Goal: Task Accomplishment & Management: Manage account settings

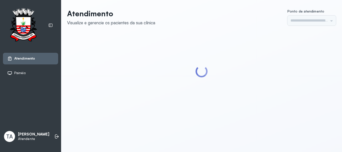
type input "******"
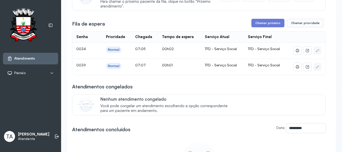
scroll to position [50, 0]
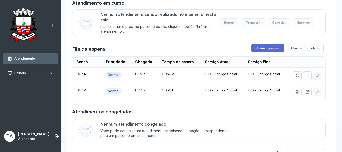
click at [264, 48] on button "Chamar próximo" at bounding box center [267, 48] width 33 height 9
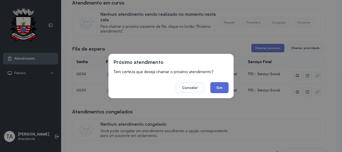
drag, startPoint x: 215, startPoint y: 85, endPoint x: 209, endPoint y: 79, distance: 8.7
click at [214, 83] on button "Sim" at bounding box center [219, 87] width 18 height 11
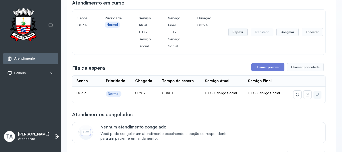
click at [238, 31] on button "Repetir" at bounding box center [237, 32] width 19 height 9
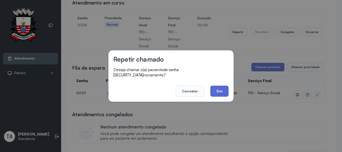
click at [215, 89] on button "Sim" at bounding box center [219, 91] width 18 height 11
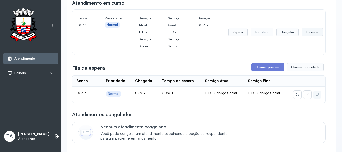
click at [302, 36] on button "Encerrar" at bounding box center [311, 32] width 21 height 9
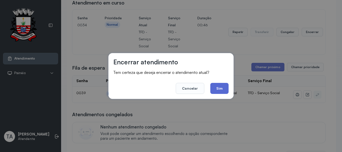
click at [217, 91] on button "Sim" at bounding box center [219, 88] width 18 height 11
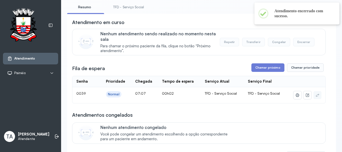
scroll to position [0, 0]
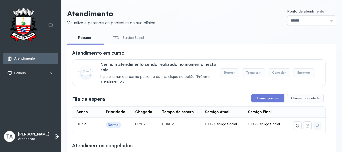
click at [138, 38] on link "TFD - Serviço Social" at bounding box center [128, 38] width 41 height 8
click at [275, 102] on button "Chamar próximo" at bounding box center [267, 98] width 33 height 9
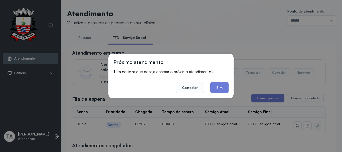
click at [218, 95] on div "Próximo atendimento Tem certeza que deseja chamar o próximo atendimento? Cancel…" at bounding box center [170, 76] width 125 height 44
click at [218, 88] on button "Sim" at bounding box center [219, 87] width 18 height 11
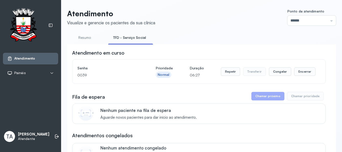
click at [79, 39] on link "Resumo" at bounding box center [84, 38] width 35 height 8
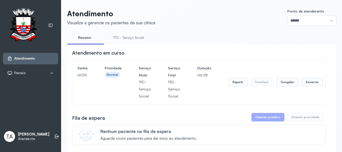
click at [128, 37] on link "TFD - Serviço Social" at bounding box center [128, 38] width 41 height 8
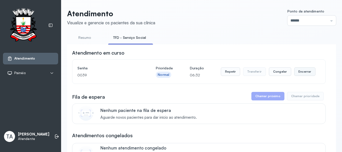
click at [307, 76] on button "Encerrar" at bounding box center [304, 71] width 21 height 9
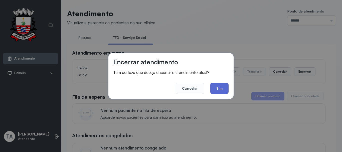
click at [221, 91] on button "Sim" at bounding box center [219, 88] width 18 height 11
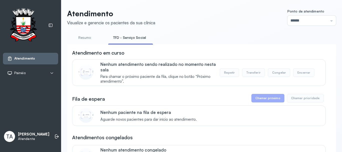
click at [81, 38] on link "Resumo" at bounding box center [84, 38] width 35 height 8
click at [121, 36] on link "TFD - Serviço Social" at bounding box center [128, 38] width 41 height 8
click at [88, 41] on link "Resumo" at bounding box center [84, 38] width 35 height 8
click at [122, 39] on link "TFD - Serviço Social" at bounding box center [128, 38] width 41 height 8
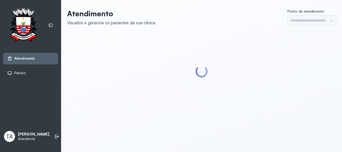
type input "******"
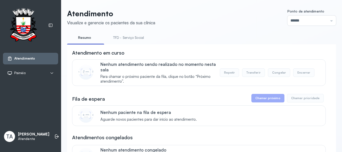
click at [123, 42] on li "TFD - Serviço Social" at bounding box center [129, 39] width 43 height 11
click at [123, 40] on link "TFD - Serviço Social" at bounding box center [128, 38] width 41 height 8
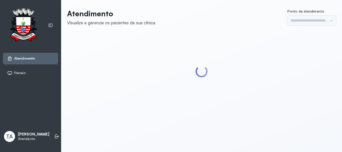
type input "******"
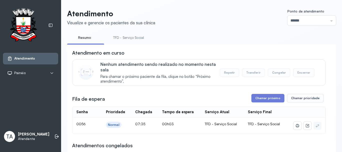
click at [132, 35] on link "TFD - Serviço Social" at bounding box center [128, 38] width 41 height 8
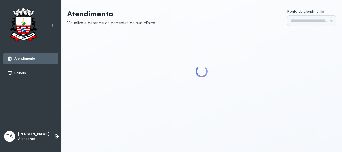
type input "******"
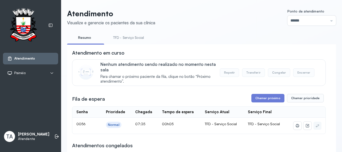
click at [131, 35] on link "TFD - Serviço Social" at bounding box center [128, 38] width 41 height 8
click at [270, 100] on button "Chamar próximo" at bounding box center [267, 98] width 33 height 9
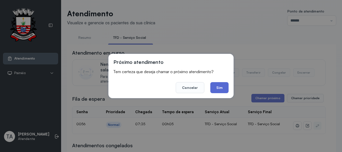
click at [223, 91] on button "Sim" at bounding box center [219, 87] width 18 height 11
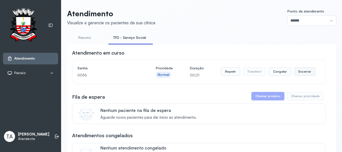
click at [297, 71] on button "Encerrar" at bounding box center [304, 71] width 21 height 9
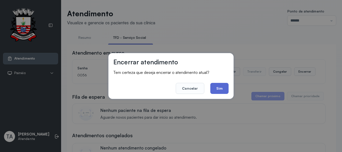
click at [222, 91] on button "Sim" at bounding box center [219, 88] width 18 height 11
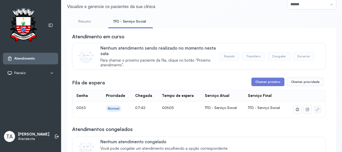
scroll to position [25, 0]
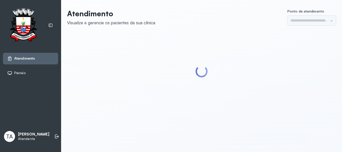
type input "******"
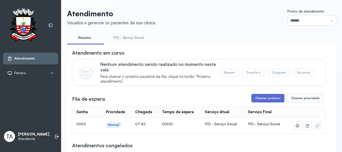
click at [255, 100] on button "Chamar próximo" at bounding box center [267, 98] width 33 height 9
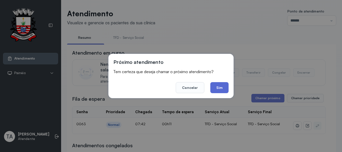
click at [220, 88] on button "Sim" at bounding box center [219, 87] width 18 height 11
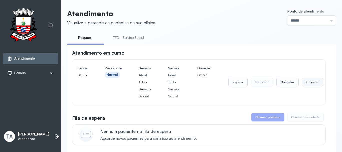
click at [303, 83] on button "Encerrar" at bounding box center [311, 82] width 21 height 9
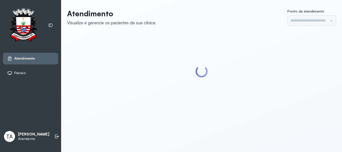
type input "******"
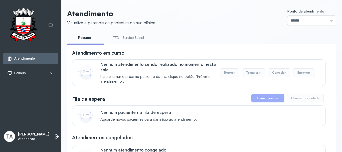
click at [129, 35] on link "TFD - Serviço Social" at bounding box center [128, 38] width 41 height 8
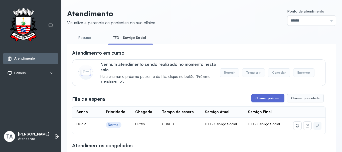
click at [261, 97] on button "Chamar próximo" at bounding box center [267, 98] width 33 height 9
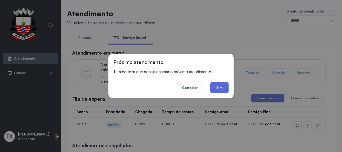
click at [225, 86] on button "Sim" at bounding box center [219, 87] width 18 height 11
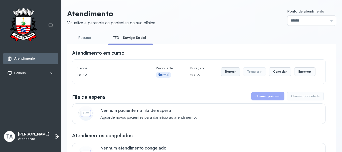
click at [232, 73] on button "Repetir" at bounding box center [230, 71] width 19 height 9
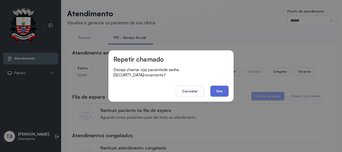
click at [223, 90] on button "Sim" at bounding box center [219, 91] width 18 height 11
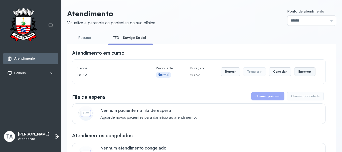
click at [296, 76] on div "Repetir Transferir Congelar Encerrar" at bounding box center [268, 72] width 95 height 14
click at [298, 73] on button "Encerrar" at bounding box center [304, 71] width 21 height 9
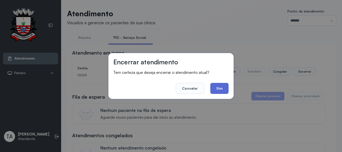
click at [224, 90] on button "Sim" at bounding box center [219, 88] width 18 height 11
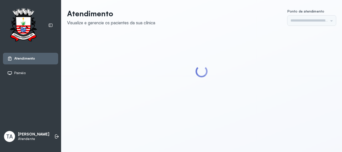
type input "******"
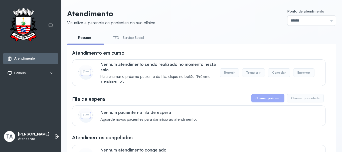
click at [131, 43] on li "TFD - Serviço Social" at bounding box center [129, 39] width 43 height 11
click at [131, 41] on link "TFD - Serviço Social" at bounding box center [128, 38] width 41 height 8
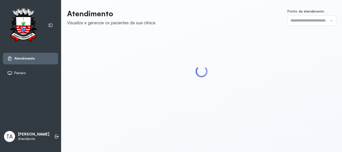
type input "******"
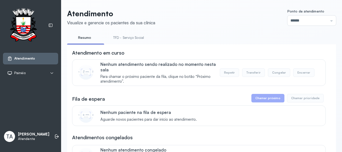
click at [131, 41] on link "TFD - Serviço Social" at bounding box center [128, 38] width 41 height 8
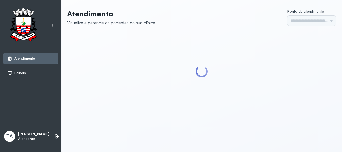
type input "******"
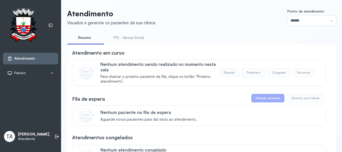
click at [129, 40] on link "TFD - Serviço Social" at bounding box center [128, 38] width 41 height 8
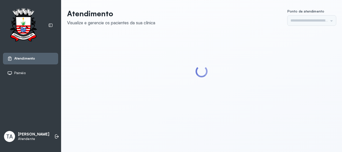
type input "******"
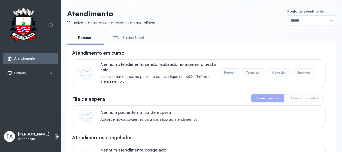
click at [132, 35] on link "TFD - Serviço Social" at bounding box center [128, 38] width 41 height 8
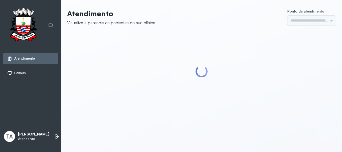
type input "******"
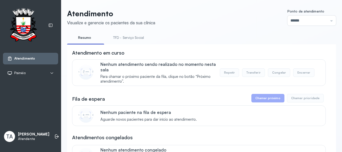
click at [204, 122] on div "Nenhum paciente na fila de espera Aguarde novos pacientes para dar início ao at…" at bounding box center [209, 116] width 219 height 12
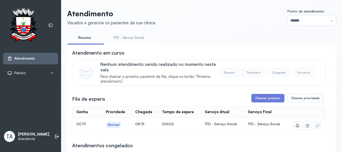
click at [78, 119] on td "0075" at bounding box center [82, 126] width 21 height 16
click at [263, 101] on button "Chamar próximo" at bounding box center [267, 98] width 33 height 9
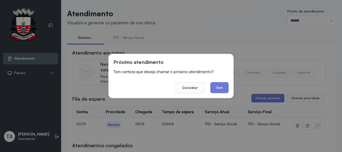
click at [221, 93] on div "Próximo atendimento Tem certeza que deseja chamar o próximo atendimento? Cancel…" at bounding box center [170, 76] width 125 height 44
click at [220, 88] on button "Sim" at bounding box center [219, 87] width 18 height 11
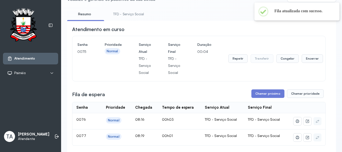
scroll to position [50, 0]
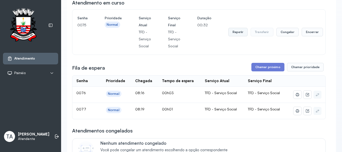
click at [236, 35] on button "Repetir" at bounding box center [237, 32] width 19 height 9
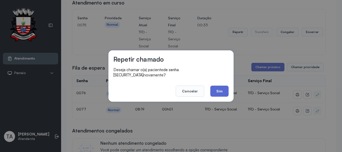
click at [222, 90] on button "Sim" at bounding box center [219, 91] width 18 height 11
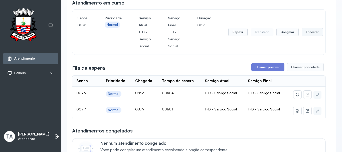
click at [302, 32] on button "Encerrar" at bounding box center [311, 32] width 21 height 9
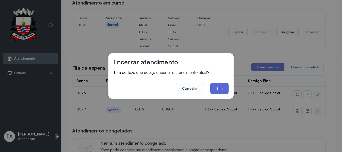
click at [216, 85] on button "Sim" at bounding box center [219, 88] width 18 height 11
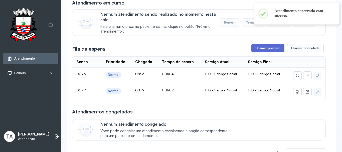
click at [251, 48] on button "Chamar próximo" at bounding box center [267, 48] width 33 height 9
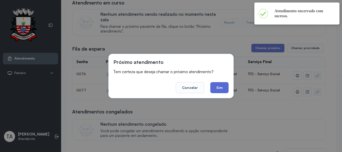
click at [219, 87] on button "Sim" at bounding box center [219, 87] width 18 height 11
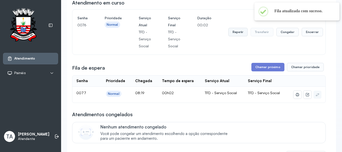
click at [237, 36] on button "Repetir" at bounding box center [237, 32] width 19 height 9
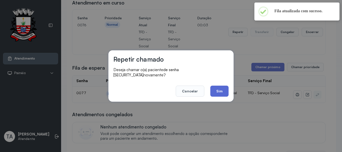
click at [217, 89] on button "Sim" at bounding box center [219, 91] width 18 height 11
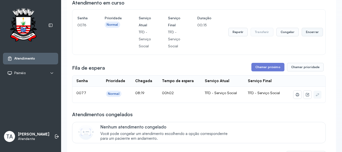
click at [308, 36] on button "Encerrar" at bounding box center [311, 32] width 21 height 9
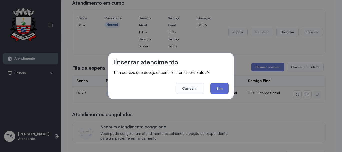
click at [225, 87] on button "Sim" at bounding box center [219, 88] width 18 height 11
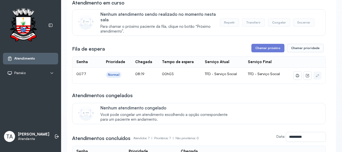
click at [202, 101] on div "Atendimentos congelados Nenhum atendimento congelado Você pode congelar um aten…" at bounding box center [198, 108] width 253 height 32
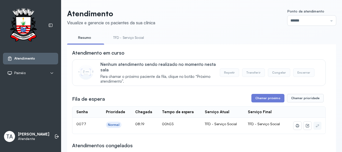
click at [130, 37] on link "TFD - Serviço Social" at bounding box center [128, 38] width 41 height 8
click at [193, 24] on header "Atendimento Visualize e gerencie os pacientes da sua clínica Ponto de atendimen…" at bounding box center [201, 17] width 269 height 17
click at [265, 97] on button "Chamar próximo" at bounding box center [267, 98] width 33 height 9
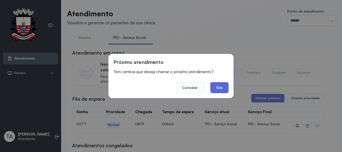
click at [217, 89] on button "Sim" at bounding box center [219, 87] width 18 height 11
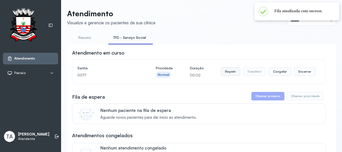
click at [231, 73] on button "Repetir" at bounding box center [230, 71] width 19 height 9
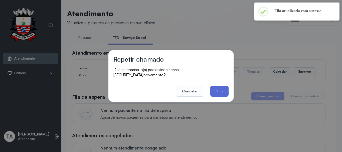
click at [219, 89] on button "Sim" at bounding box center [219, 91] width 18 height 11
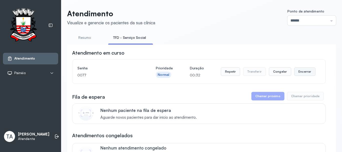
click at [299, 70] on button "Encerrar" at bounding box center [304, 71] width 21 height 9
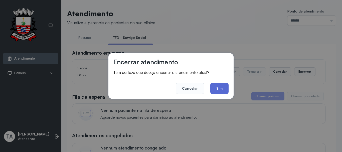
click at [217, 91] on button "Sim" at bounding box center [219, 88] width 18 height 11
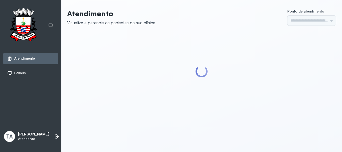
type input "******"
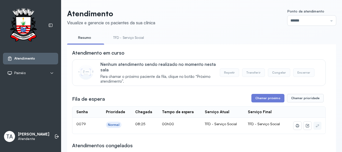
click at [127, 37] on link "TFD - Serviço Social" at bounding box center [128, 38] width 41 height 8
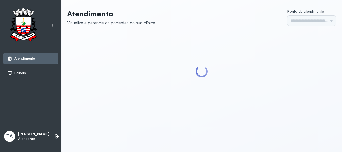
type input "******"
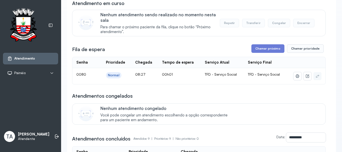
scroll to position [50, 0]
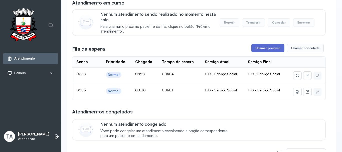
click at [258, 52] on button "Chamar próximo" at bounding box center [267, 48] width 33 height 9
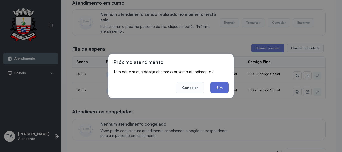
click at [216, 91] on button "Sim" at bounding box center [219, 87] width 18 height 11
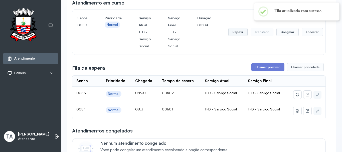
click at [236, 34] on button "Repetir" at bounding box center [237, 32] width 19 height 9
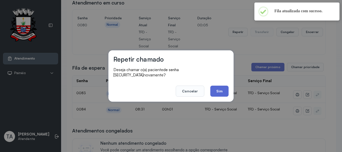
click at [224, 90] on button "Sim" at bounding box center [219, 91] width 18 height 11
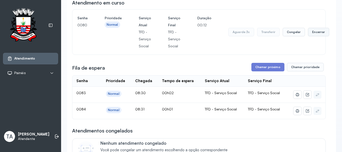
click at [316, 34] on button "Encerrar" at bounding box center [318, 32] width 21 height 9
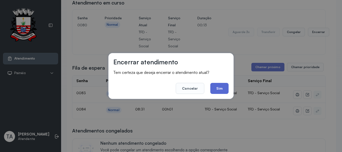
click at [219, 93] on button "Sim" at bounding box center [219, 88] width 18 height 11
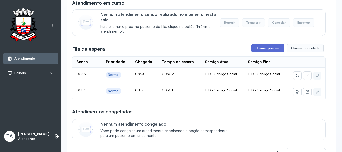
click at [254, 51] on button "Chamar próximo" at bounding box center [267, 48] width 33 height 9
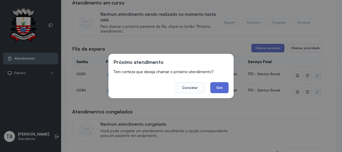
click at [217, 88] on button "Sim" at bounding box center [219, 87] width 18 height 11
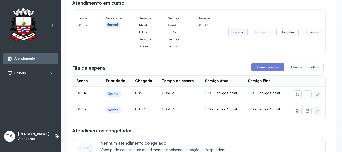
click at [233, 35] on button "Repetir" at bounding box center [237, 32] width 19 height 9
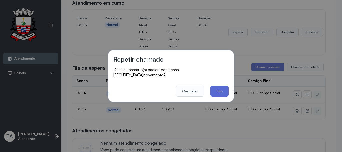
click at [221, 92] on button "Sim" at bounding box center [219, 91] width 18 height 11
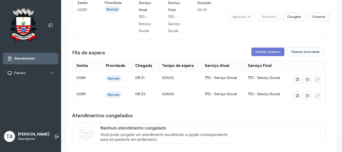
scroll to position [25, 0]
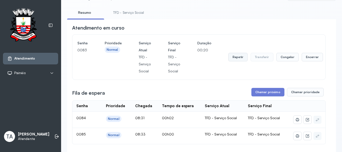
click at [237, 58] on button "Repetir" at bounding box center [237, 57] width 19 height 9
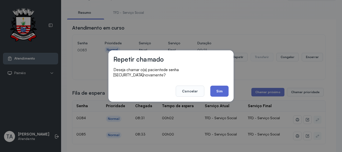
click at [221, 88] on button "Sim" at bounding box center [219, 91] width 18 height 11
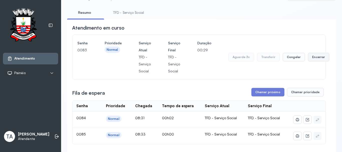
click at [313, 60] on button "Encerrar" at bounding box center [318, 57] width 21 height 9
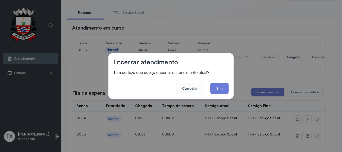
click at [223, 93] on button "Sim" at bounding box center [219, 88] width 18 height 11
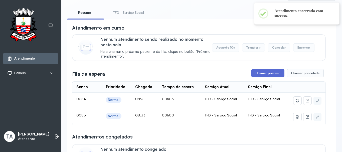
click at [255, 74] on button "Chamar próximo" at bounding box center [267, 73] width 33 height 9
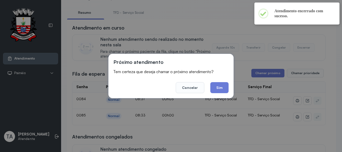
click at [209, 87] on footer "Cancelar Sim" at bounding box center [170, 84] width 115 height 18
click at [218, 91] on button "Sim" at bounding box center [219, 87] width 18 height 11
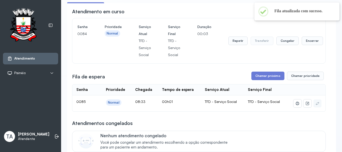
scroll to position [0, 0]
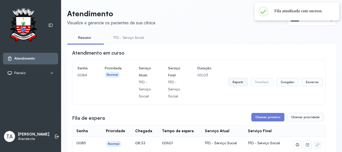
click at [232, 82] on button "Repetir" at bounding box center [237, 82] width 19 height 9
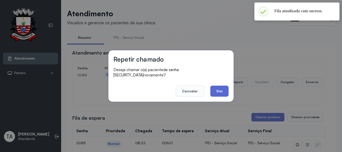
click at [223, 92] on button "Sim" at bounding box center [219, 91] width 18 height 11
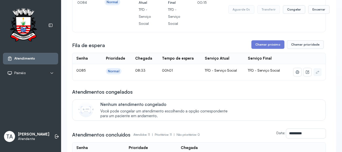
scroll to position [75, 0]
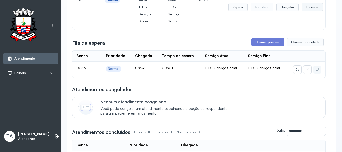
click at [308, 5] on button "Encerrar" at bounding box center [311, 7] width 21 height 9
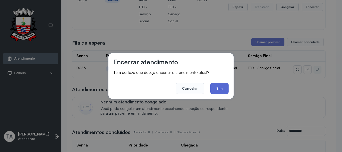
click at [222, 89] on button "Sim" at bounding box center [219, 88] width 18 height 11
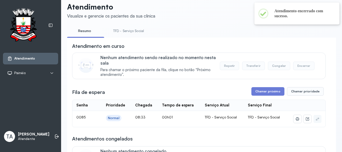
scroll to position [0, 0]
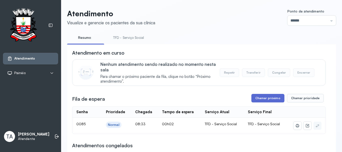
click at [254, 102] on button "Chamar próximo" at bounding box center [267, 98] width 33 height 9
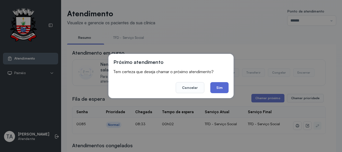
click at [222, 91] on button "Sim" at bounding box center [219, 87] width 18 height 11
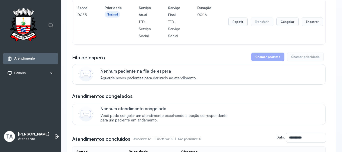
scroll to position [55, 0]
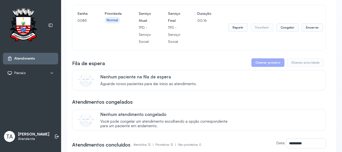
click at [240, 24] on div "Repetir Transferir Congelar Encerrar" at bounding box center [275, 27] width 95 height 35
drag, startPoint x: 224, startPoint y: 37, endPoint x: 225, endPoint y: 34, distance: 3.7
click at [224, 36] on div "Senha 0085 Prioridade Normal Serviço Atual TFD - Serviço Social Serviço Final T…" at bounding box center [198, 27] width 243 height 35
drag, startPoint x: 225, startPoint y: 34, endPoint x: 236, endPoint y: 30, distance: 11.7
click at [229, 32] on div "Senha 0085 Prioridade Normal Serviço Atual TFD - Serviço Social Serviço Final T…" at bounding box center [198, 27] width 243 height 35
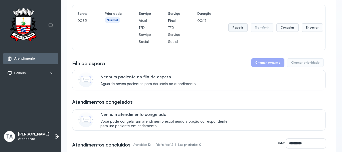
click at [236, 30] on button "Repetir" at bounding box center [237, 27] width 19 height 9
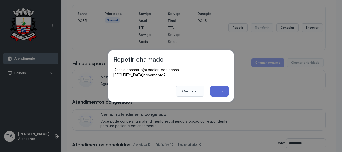
click at [224, 87] on button "Sim" at bounding box center [219, 91] width 18 height 11
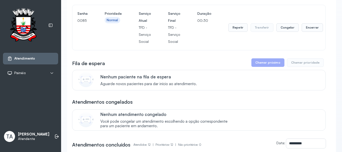
click at [233, 21] on div "Repetir Transferir Congelar Encerrar" at bounding box center [275, 27] width 95 height 35
click at [234, 30] on button "Repetir" at bounding box center [237, 27] width 19 height 9
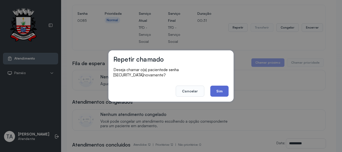
click at [223, 88] on button "Sim" at bounding box center [219, 91] width 18 height 11
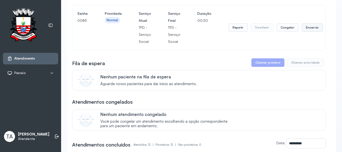
click at [316, 28] on button "Encerrar" at bounding box center [311, 27] width 21 height 9
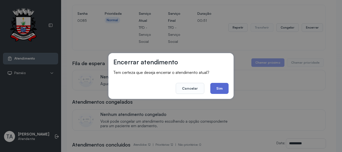
click at [218, 90] on button "Sim" at bounding box center [219, 88] width 18 height 11
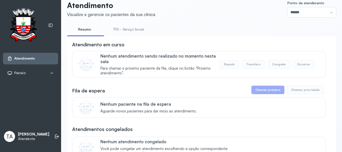
scroll to position [0, 0]
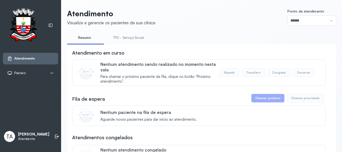
click at [120, 36] on link "TFD - Serviço Social" at bounding box center [128, 38] width 41 height 8
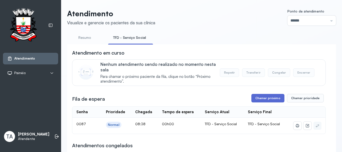
click at [266, 99] on button "Chamar próximo" at bounding box center [267, 98] width 33 height 9
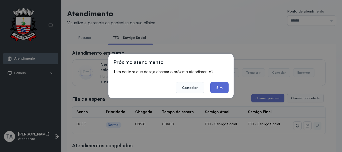
click at [225, 91] on button "Sim" at bounding box center [219, 87] width 18 height 11
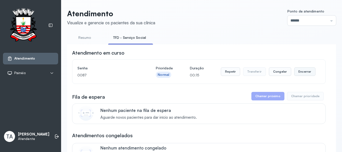
click at [296, 69] on button "Encerrar" at bounding box center [304, 71] width 21 height 9
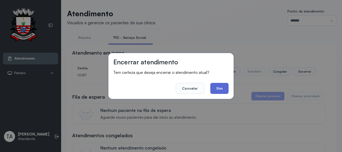
click at [213, 89] on button "Sim" at bounding box center [219, 88] width 18 height 11
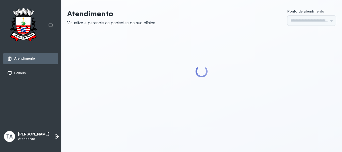
type input "******"
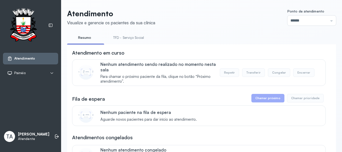
click at [123, 42] on link "TFD - Serviço Social" at bounding box center [128, 38] width 41 height 8
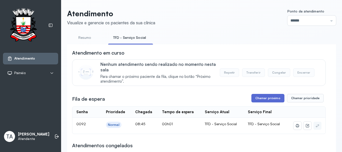
click at [254, 96] on button "Chamar próximo" at bounding box center [267, 98] width 33 height 9
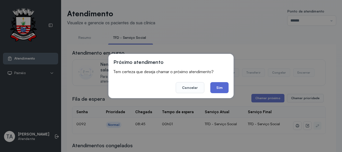
click at [219, 92] on button "Sim" at bounding box center [219, 87] width 18 height 11
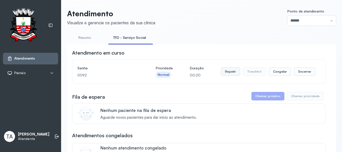
click at [224, 75] on button "Repetir" at bounding box center [230, 71] width 19 height 9
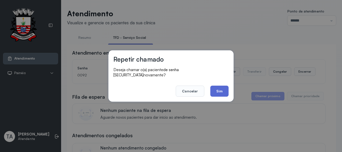
click at [218, 91] on button "Sim" at bounding box center [219, 91] width 18 height 11
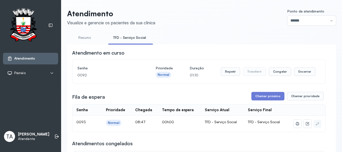
drag, startPoint x: 187, startPoint y: 50, endPoint x: 294, endPoint y: 66, distance: 108.4
click at [302, 70] on button "Encerrar" at bounding box center [304, 71] width 21 height 9
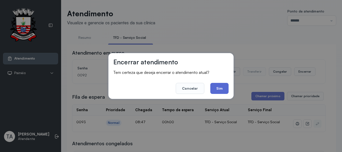
click at [210, 90] on button "Sim" at bounding box center [219, 88] width 18 height 11
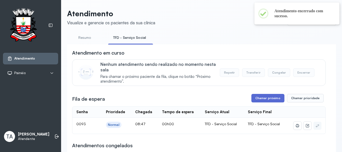
click at [276, 102] on button "Chamar próximo" at bounding box center [267, 98] width 33 height 9
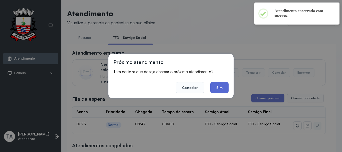
click at [227, 90] on button "Sim" at bounding box center [219, 87] width 18 height 11
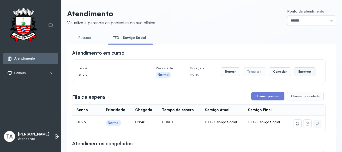
click at [306, 70] on button "Encerrar" at bounding box center [304, 71] width 21 height 9
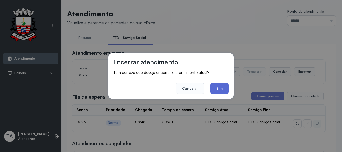
click at [219, 92] on button "Sim" at bounding box center [219, 88] width 18 height 11
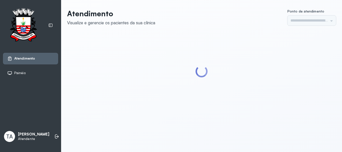
type input "******"
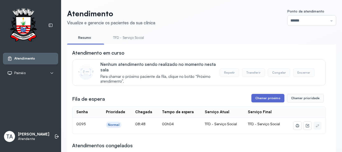
click at [274, 101] on button "Chamar próximo" at bounding box center [267, 98] width 33 height 9
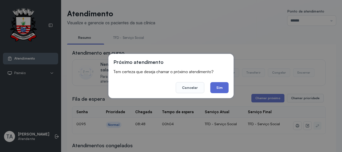
click at [221, 89] on button "Sim" at bounding box center [219, 87] width 18 height 11
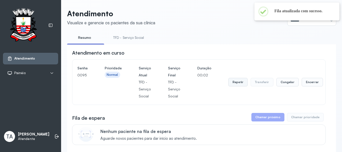
click at [236, 82] on button "Repetir" at bounding box center [237, 82] width 19 height 9
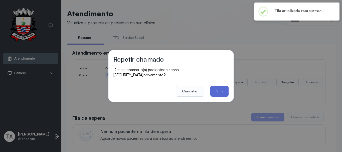
click at [228, 87] on button "Sim" at bounding box center [219, 91] width 18 height 11
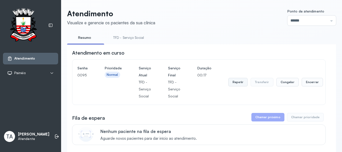
click at [239, 82] on button "Repetir" at bounding box center [237, 82] width 19 height 9
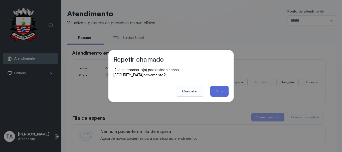
click at [219, 89] on button "Sim" at bounding box center [219, 91] width 18 height 11
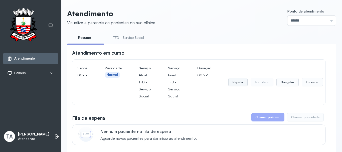
click at [240, 85] on button "Repetir" at bounding box center [237, 82] width 19 height 9
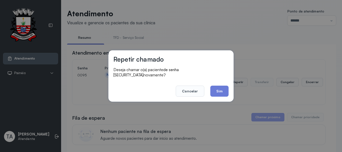
click at [215, 88] on button "Sim" at bounding box center [219, 91] width 18 height 11
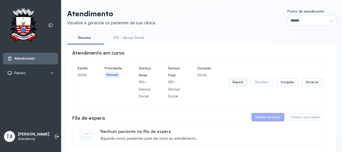
click at [234, 83] on button "Repetir" at bounding box center [237, 82] width 19 height 9
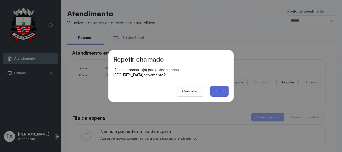
click at [217, 91] on button "Sim" at bounding box center [219, 91] width 18 height 11
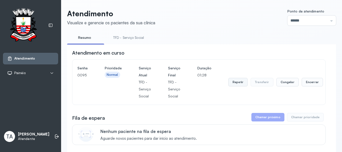
click at [232, 83] on button "Repetir" at bounding box center [237, 82] width 19 height 9
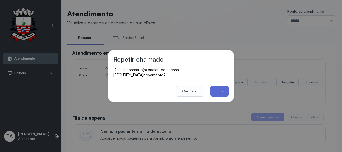
click at [224, 87] on button "Sim" at bounding box center [219, 91] width 18 height 11
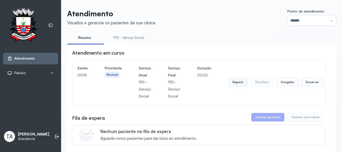
click at [238, 83] on button "Repetir" at bounding box center [237, 82] width 19 height 9
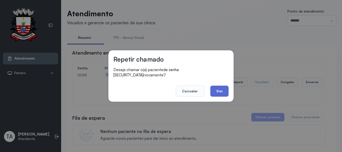
click at [221, 90] on button "Sim" at bounding box center [219, 91] width 18 height 11
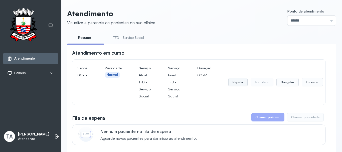
click at [230, 85] on button "Repetir" at bounding box center [237, 82] width 19 height 9
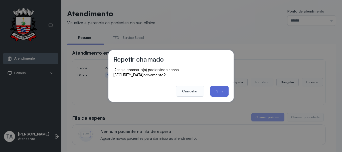
click at [227, 90] on button "Sim" at bounding box center [219, 91] width 18 height 11
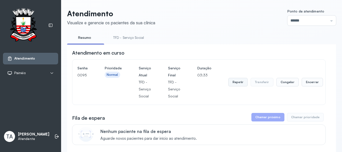
click at [240, 81] on button "Repetir" at bounding box center [237, 82] width 19 height 9
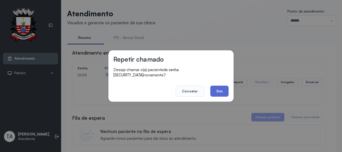
click at [219, 91] on button "Sim" at bounding box center [219, 91] width 18 height 11
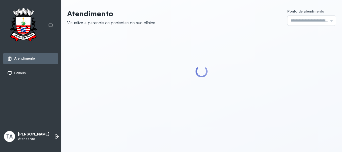
type input "******"
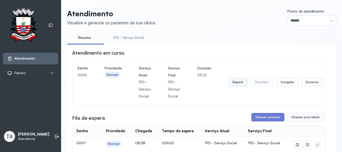
click at [233, 82] on button "Repetir" at bounding box center [237, 82] width 19 height 9
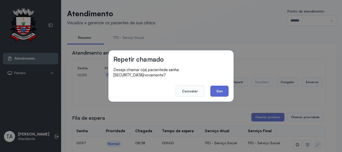
click at [222, 91] on button "Sim" at bounding box center [219, 91] width 18 height 11
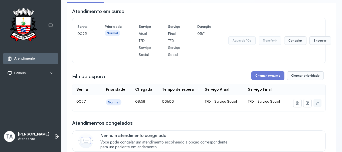
scroll to position [50, 0]
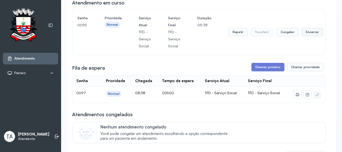
click at [303, 32] on button "Encerrar" at bounding box center [311, 32] width 21 height 9
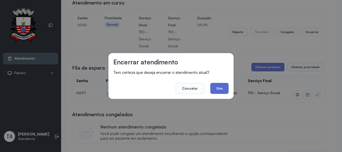
click at [224, 90] on button "Sim" at bounding box center [219, 88] width 18 height 11
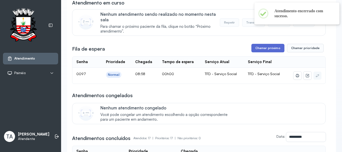
click at [259, 48] on button "Chamar próximo" at bounding box center [267, 48] width 33 height 9
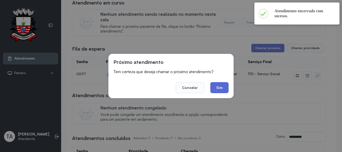
click at [226, 84] on button "Sim" at bounding box center [219, 87] width 18 height 11
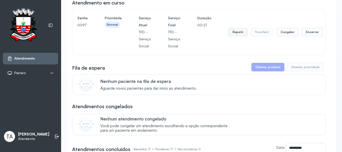
click at [232, 35] on button "Repetir" at bounding box center [237, 32] width 19 height 9
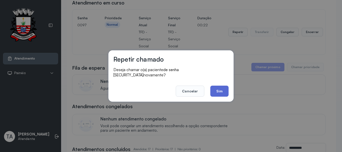
click at [224, 87] on button "Sim" at bounding box center [219, 91] width 18 height 11
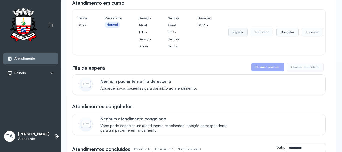
click at [236, 36] on button "Repetir" at bounding box center [237, 32] width 19 height 9
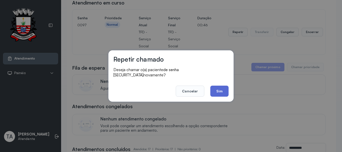
click at [224, 91] on button "Sim" at bounding box center [219, 91] width 18 height 11
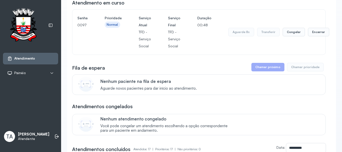
click at [311, 39] on div "Aguarde 8s Transferir Congelar Encerrar" at bounding box center [278, 32] width 101 height 35
click at [312, 34] on button "Encerrar" at bounding box center [318, 32] width 21 height 9
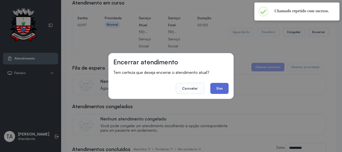
click at [224, 87] on button "Sim" at bounding box center [219, 88] width 18 height 11
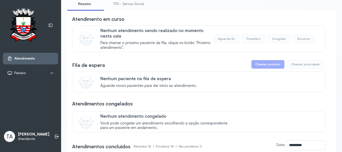
scroll to position [0, 0]
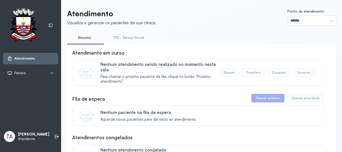
click at [133, 39] on link "TFD - Serviço Social" at bounding box center [128, 38] width 41 height 8
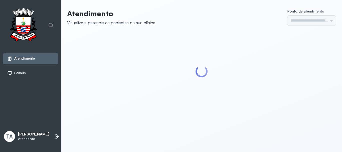
type input "******"
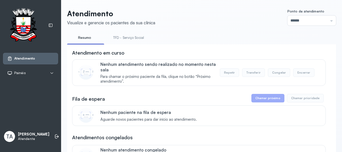
click at [137, 36] on link "TFD - Serviço Social" at bounding box center [128, 38] width 41 height 8
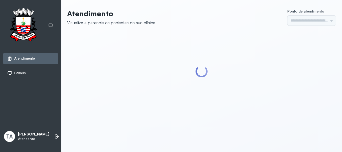
type input "******"
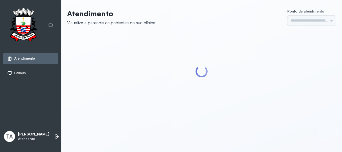
type input "******"
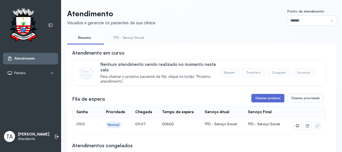
click at [260, 98] on button "Chamar próximo" at bounding box center [267, 98] width 33 height 9
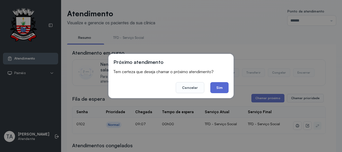
click at [218, 86] on button "Sim" at bounding box center [219, 87] width 18 height 11
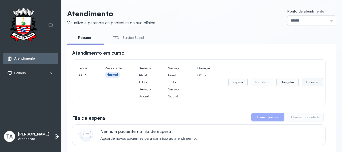
click at [308, 86] on button "Encerrar" at bounding box center [311, 82] width 21 height 9
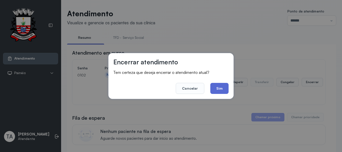
click at [227, 91] on button "Sim" at bounding box center [219, 88] width 18 height 11
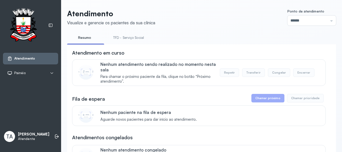
click at [122, 40] on link "TFD - Serviço Social" at bounding box center [128, 38] width 41 height 8
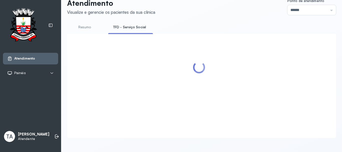
scroll to position [125, 0]
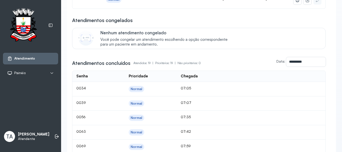
click at [122, 68] on div "**********" at bounding box center [198, 140] width 253 height 432
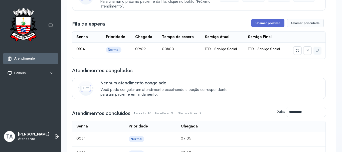
click at [272, 21] on button "Chamar próximo" at bounding box center [267, 23] width 33 height 9
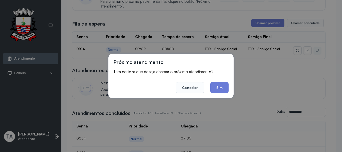
click at [225, 83] on button "Sim" at bounding box center [219, 87] width 18 height 11
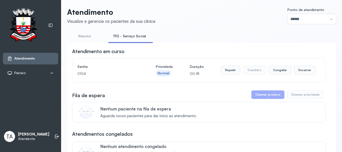
scroll to position [0, 0]
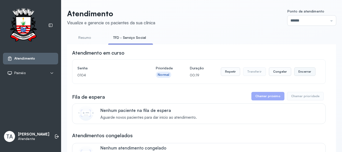
click at [309, 69] on button "Encerrar" at bounding box center [304, 71] width 21 height 9
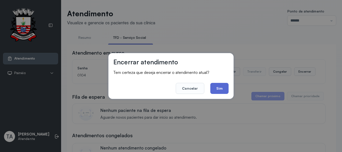
click at [225, 92] on button "Sim" at bounding box center [219, 88] width 18 height 11
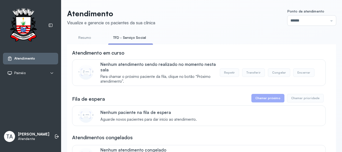
click at [179, 116] on div "Nenhum paciente na fila de espera Aguarde novos pacientes para dar início ao at…" at bounding box center [148, 116] width 96 height 12
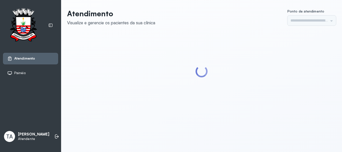
type input "******"
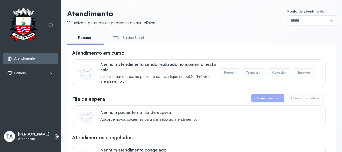
click at [127, 39] on link "TFD - Serviço Social" at bounding box center [128, 38] width 41 height 8
click at [80, 37] on link "Resumo" at bounding box center [84, 38] width 35 height 8
click at [128, 36] on link "TFD - Serviço Social" at bounding box center [128, 38] width 41 height 8
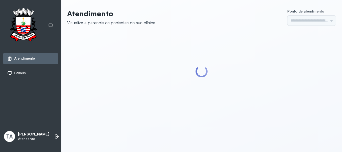
type input "******"
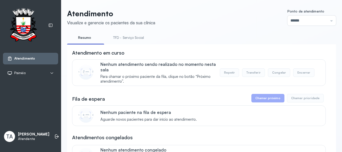
click at [128, 36] on link "TFD - Serviço Social" at bounding box center [128, 38] width 41 height 8
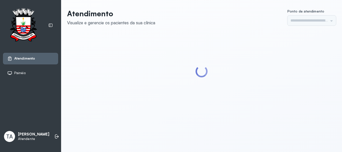
type input "******"
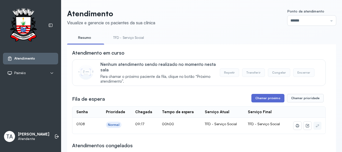
click at [254, 97] on button "Chamar próximo" at bounding box center [267, 98] width 33 height 9
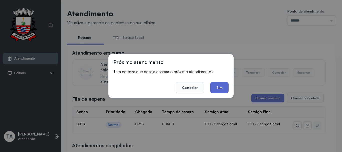
click at [219, 89] on button "Sim" at bounding box center [219, 87] width 18 height 11
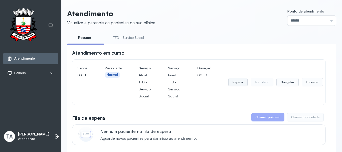
click at [228, 86] on button "Repetir" at bounding box center [237, 82] width 19 height 9
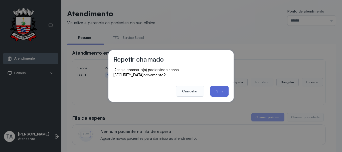
click at [220, 86] on button "Sim" at bounding box center [219, 91] width 18 height 11
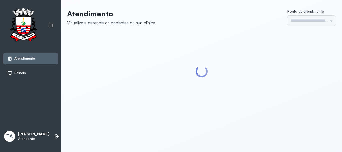
type input "******"
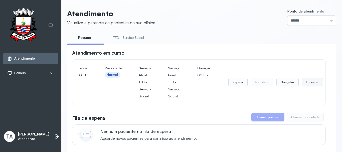
click at [301, 86] on button "Encerrar" at bounding box center [311, 82] width 21 height 9
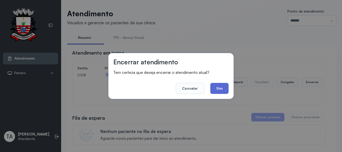
click at [216, 90] on button "Sim" at bounding box center [219, 88] width 18 height 11
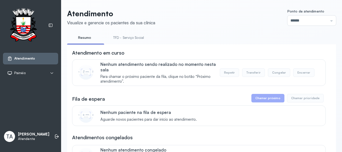
click at [135, 39] on link "TFD - Serviço Social" at bounding box center [128, 38] width 41 height 8
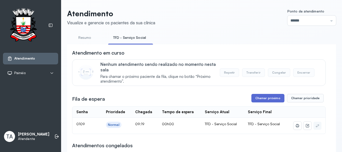
click at [273, 96] on button "Chamar próximo" at bounding box center [267, 98] width 33 height 9
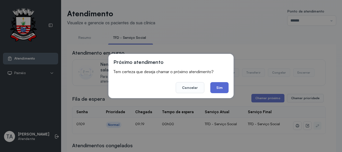
click at [217, 88] on button "Sim" at bounding box center [219, 87] width 18 height 11
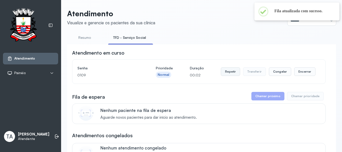
click at [223, 71] on button "Repetir" at bounding box center [230, 71] width 19 height 9
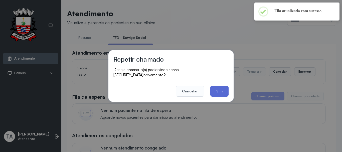
click at [223, 87] on button "Sim" at bounding box center [219, 91] width 18 height 11
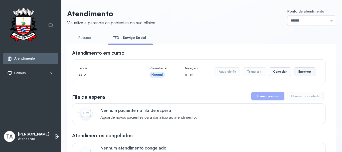
click at [301, 70] on button "Encerrar" at bounding box center [304, 71] width 21 height 9
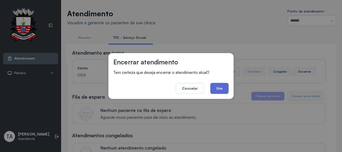
click at [223, 92] on button "Sim" at bounding box center [219, 88] width 18 height 11
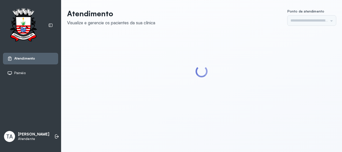
type input "******"
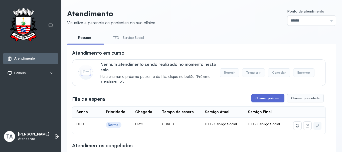
click at [273, 101] on button "Chamar próximo" at bounding box center [267, 98] width 33 height 9
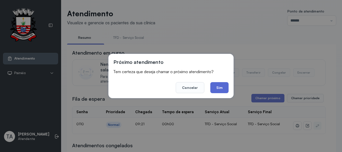
click at [221, 92] on button "Sim" at bounding box center [219, 87] width 18 height 11
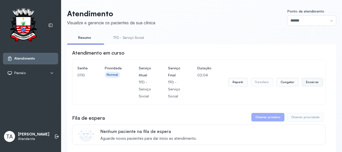
click at [305, 81] on button "Encerrar" at bounding box center [311, 82] width 21 height 9
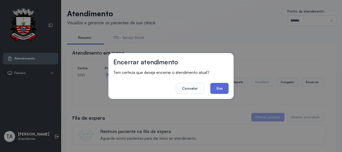
click at [214, 89] on button "Sim" at bounding box center [219, 88] width 18 height 11
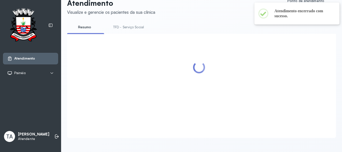
scroll to position [50, 0]
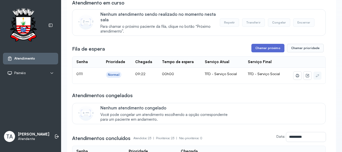
click at [264, 48] on button "Chamar próximo" at bounding box center [267, 48] width 33 height 9
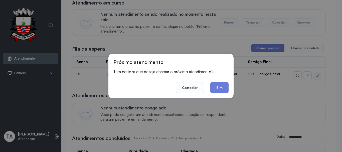
click at [216, 95] on div "Próximo atendimento Tem certeza que deseja chamar o próximo atendimento? Cancel…" at bounding box center [170, 76] width 125 height 44
click at [218, 86] on button "Sim" at bounding box center [219, 87] width 18 height 11
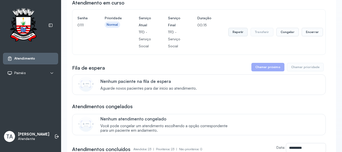
click at [238, 34] on button "Repetir" at bounding box center [237, 32] width 19 height 9
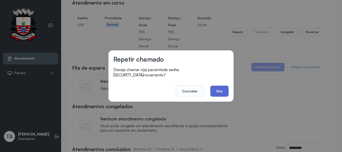
click at [220, 89] on button "Sim" at bounding box center [219, 91] width 18 height 11
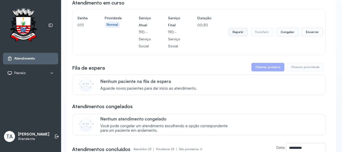
click at [236, 36] on button "Repetir" at bounding box center [237, 32] width 19 height 9
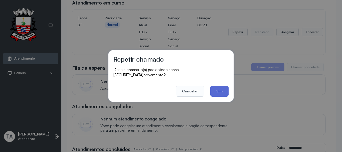
click at [219, 88] on button "Sim" at bounding box center [219, 91] width 18 height 11
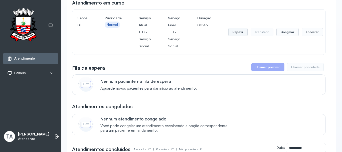
click at [241, 34] on button "Repetir" at bounding box center [237, 32] width 19 height 9
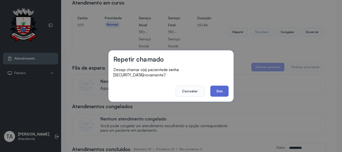
click at [218, 89] on button "Sim" at bounding box center [219, 91] width 18 height 11
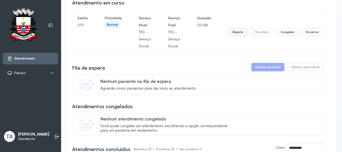
click at [242, 32] on button "Repetir" at bounding box center [237, 32] width 19 height 9
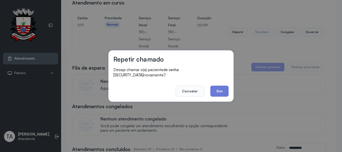
click at [215, 97] on div "Repetir chamado Deseja chamar o(a) paciente de senha 0111 novamente? Cancelar S…" at bounding box center [170, 75] width 125 height 51
click at [219, 90] on button "Sim" at bounding box center [219, 91] width 18 height 11
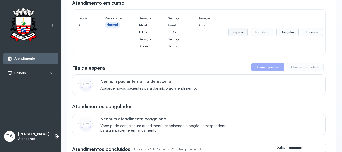
click at [241, 32] on button "Repetir" at bounding box center [237, 32] width 19 height 9
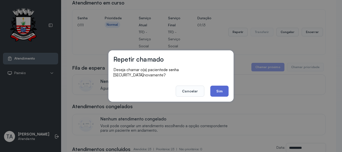
click at [220, 87] on button "Sim" at bounding box center [219, 91] width 18 height 11
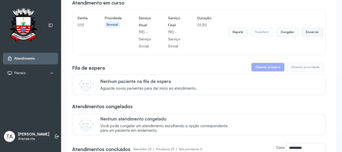
click at [304, 36] on button "Encerrar" at bounding box center [311, 32] width 21 height 9
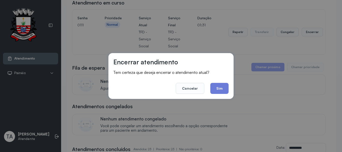
click at [232, 87] on div "Encerrar atendimento Tem certeza que deseja encerrar o atendimento atual? Cance…" at bounding box center [170, 76] width 125 height 46
click at [222, 91] on button "Sim" at bounding box center [219, 88] width 18 height 11
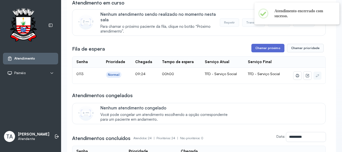
drag, startPoint x: 248, startPoint y: 56, endPoint x: 252, endPoint y: 46, distance: 10.8
click at [252, 46] on button "Chamar próximo" at bounding box center [267, 48] width 33 height 9
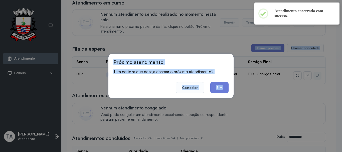
click at [253, 51] on div "Próximo atendimento Tem certeza que deseja chamar o próximo atendimento? Cancel…" at bounding box center [171, 76] width 342 height 152
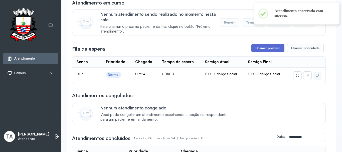
click at [259, 52] on button "Chamar próximo" at bounding box center [267, 48] width 33 height 9
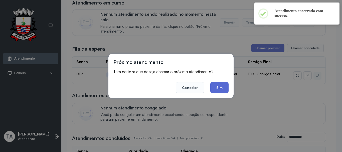
click at [227, 90] on button "Sim" at bounding box center [219, 87] width 18 height 11
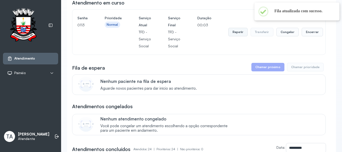
click at [232, 35] on button "Repetir" at bounding box center [237, 32] width 19 height 9
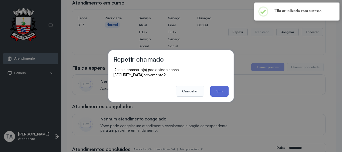
click at [221, 87] on button "Sim" at bounding box center [219, 91] width 18 height 11
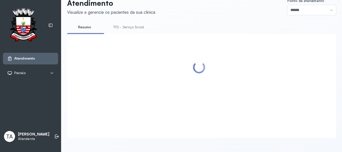
scroll to position [25, 0]
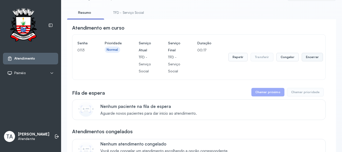
click at [301, 59] on button "Encerrar" at bounding box center [311, 57] width 21 height 9
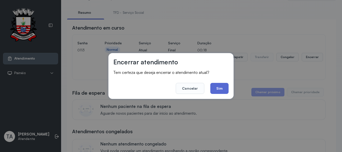
click at [223, 86] on button "Sim" at bounding box center [219, 88] width 18 height 11
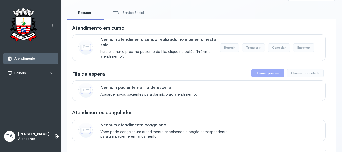
click at [138, 16] on link "TFD - Serviço Social" at bounding box center [128, 13] width 41 height 8
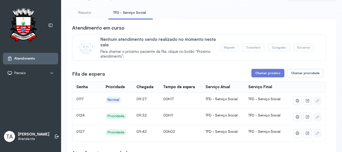
click at [257, 75] on button "Chamar próximo" at bounding box center [267, 73] width 33 height 9
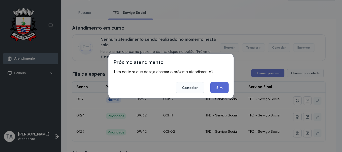
click at [225, 86] on button "Sim" at bounding box center [219, 87] width 18 height 11
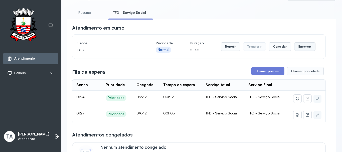
click at [299, 50] on button "Encerrar" at bounding box center [304, 46] width 21 height 9
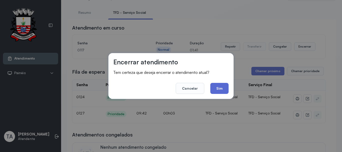
click at [227, 90] on button "Sim" at bounding box center [219, 88] width 18 height 11
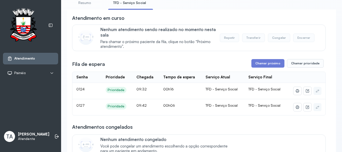
scroll to position [30, 0]
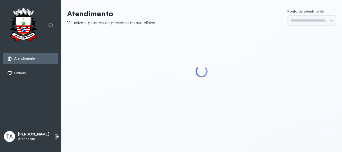
type input "******"
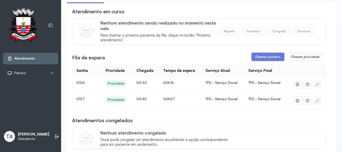
scroll to position [50, 0]
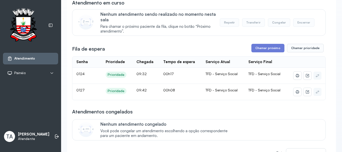
click at [266, 64] on div "Serviço Final" at bounding box center [260, 62] width 24 height 5
click at [263, 50] on button "Chamar próximo" at bounding box center [267, 48] width 33 height 9
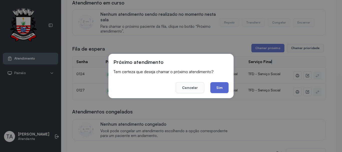
click at [216, 90] on button "Sim" at bounding box center [219, 87] width 18 height 11
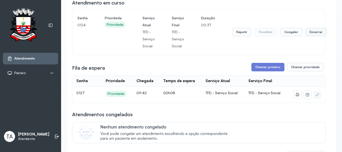
click at [315, 33] on button "Encerrar" at bounding box center [315, 32] width 21 height 9
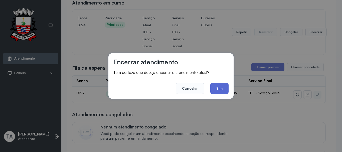
click at [221, 92] on button "Sim" at bounding box center [219, 88] width 18 height 11
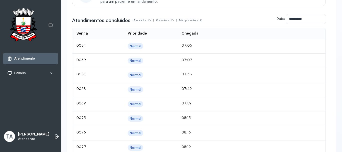
scroll to position [47, 0]
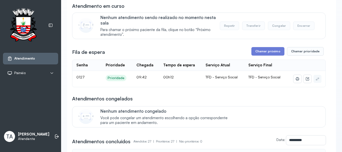
drag, startPoint x: 221, startPoint y: 92, endPoint x: 233, endPoint y: 55, distance: 38.7
click at [259, 52] on button "Chamar próximo" at bounding box center [267, 51] width 33 height 9
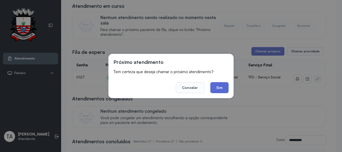
click at [219, 88] on button "Sim" at bounding box center [219, 87] width 18 height 11
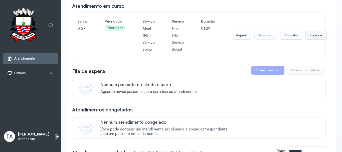
click at [311, 38] on button "Encerrar" at bounding box center [315, 35] width 21 height 9
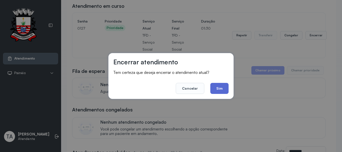
click at [222, 87] on button "Sim" at bounding box center [219, 88] width 18 height 11
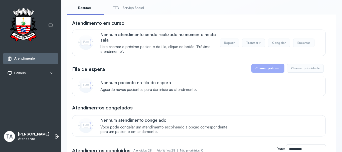
scroll to position [22, 0]
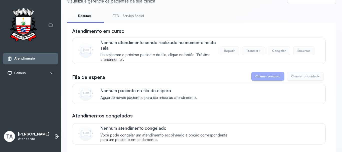
click at [116, 15] on link "TFD - Serviço Social" at bounding box center [128, 16] width 41 height 8
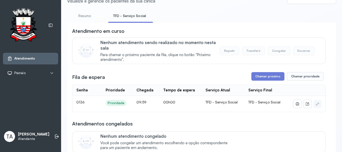
scroll to position [0, 0]
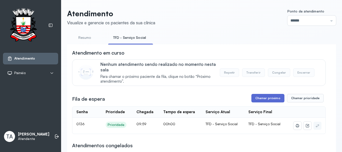
click at [264, 102] on button "Chamar próximo" at bounding box center [267, 98] width 33 height 9
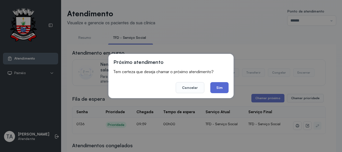
click at [214, 88] on button "Sim" at bounding box center [219, 87] width 18 height 11
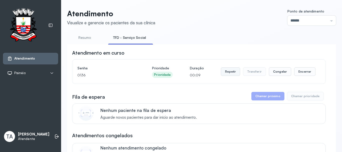
click at [231, 73] on button "Repetir" at bounding box center [230, 71] width 19 height 9
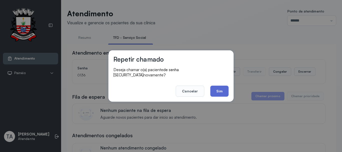
click at [220, 90] on button "Sim" at bounding box center [219, 91] width 18 height 11
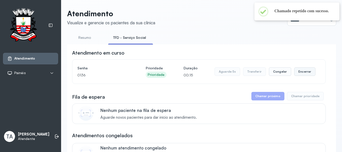
click at [301, 76] on button "Encerrar" at bounding box center [304, 71] width 21 height 9
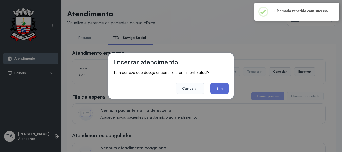
click at [215, 91] on button "Sim" at bounding box center [219, 88] width 18 height 11
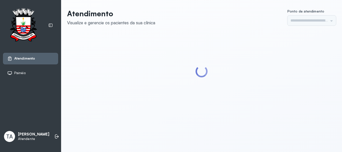
type input "******"
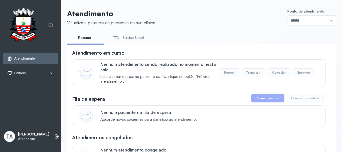
click at [132, 40] on link "TFD - Serviço Social" at bounding box center [128, 38] width 41 height 8
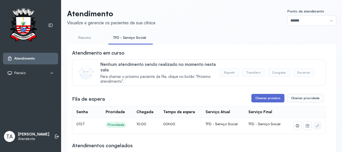
click at [255, 99] on button "Chamar próximo" at bounding box center [267, 98] width 33 height 9
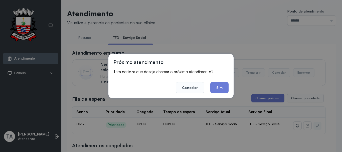
click at [230, 89] on div "Próximo atendimento Tem certeza que deseja chamar o próximo atendimento? Cancel…" at bounding box center [170, 76] width 125 height 44
click at [226, 89] on button "Sim" at bounding box center [219, 87] width 18 height 11
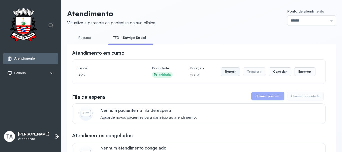
click at [225, 73] on button "Repetir" at bounding box center [230, 71] width 19 height 9
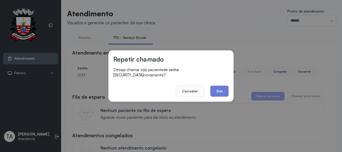
click at [216, 94] on div "Repetir chamado Deseja chamar o(a) paciente de senha 0137 novamente? Cancelar S…" at bounding box center [170, 75] width 125 height 51
click at [217, 91] on button "Sim" at bounding box center [219, 91] width 18 height 11
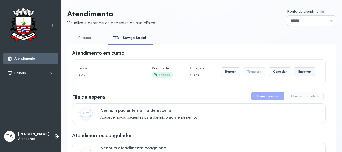
click at [301, 76] on button "Encerrar" at bounding box center [304, 71] width 21 height 9
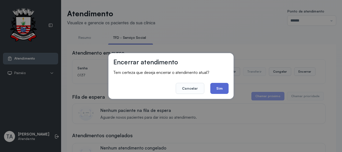
click at [225, 91] on button "Sim" at bounding box center [219, 88] width 18 height 11
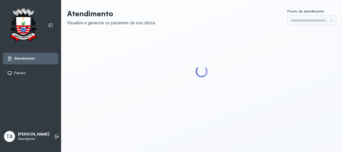
type input "******"
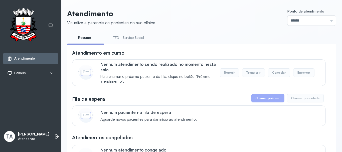
click at [125, 42] on link "TFD - Serviço Social" at bounding box center [128, 38] width 41 height 8
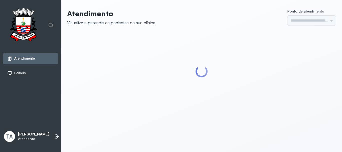
type input "******"
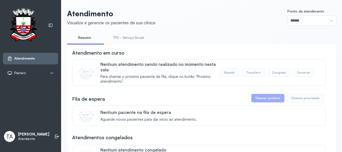
click at [120, 41] on link "TFD - Serviço Social" at bounding box center [128, 38] width 41 height 8
click at [81, 36] on link "Resumo" at bounding box center [84, 38] width 35 height 8
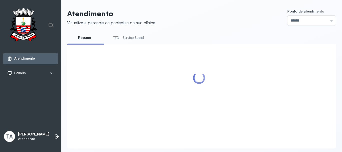
click at [132, 38] on link "TFD - Serviço Social" at bounding box center [128, 38] width 41 height 8
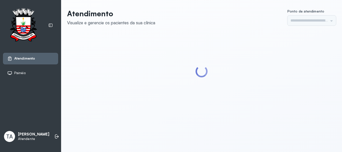
type input "******"
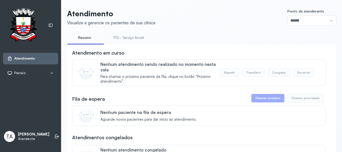
click at [131, 38] on link "TFD - Serviço Social" at bounding box center [128, 38] width 41 height 8
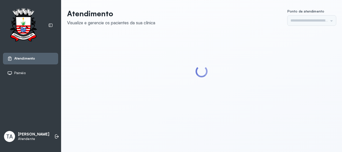
type input "******"
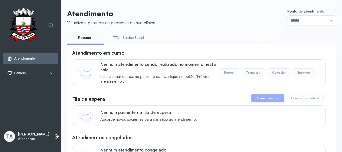
click at [131, 39] on link "TFD - Serviço Social" at bounding box center [128, 38] width 41 height 8
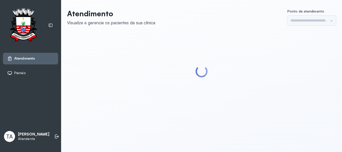
type input "******"
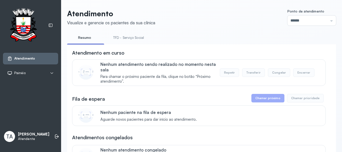
click at [131, 39] on link "TFD - Serviço Social" at bounding box center [128, 38] width 41 height 8
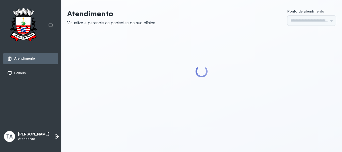
type input "******"
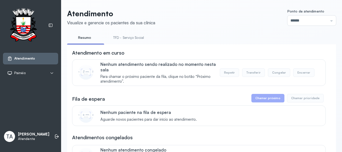
click at [131, 39] on link "TFD - Serviço Social" at bounding box center [128, 38] width 41 height 8
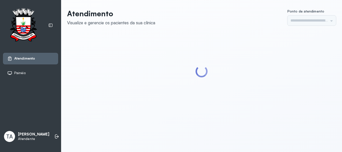
type input "******"
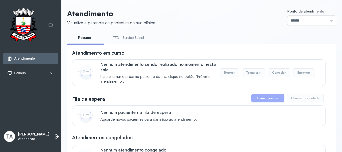
click at [123, 38] on link "TFD - Serviço Social" at bounding box center [128, 38] width 41 height 8
click at [86, 35] on link "Resumo" at bounding box center [84, 38] width 35 height 8
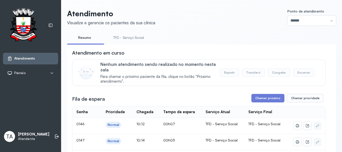
scroll to position [50, 0]
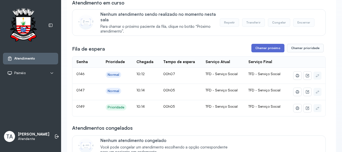
click at [254, 49] on button "Chamar próximo" at bounding box center [267, 48] width 33 height 9
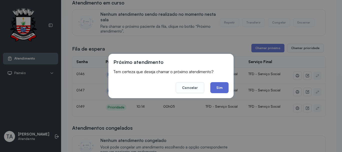
click at [220, 87] on button "Sim" at bounding box center [219, 87] width 18 height 11
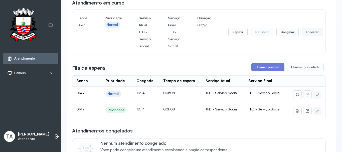
click at [309, 36] on button "Encerrar" at bounding box center [311, 32] width 21 height 9
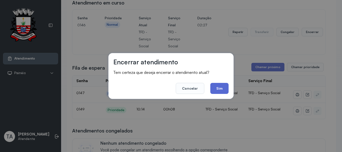
click at [221, 87] on button "Sim" at bounding box center [219, 88] width 18 height 11
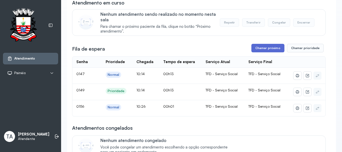
click at [258, 52] on button "Chamar próximo" at bounding box center [267, 48] width 33 height 9
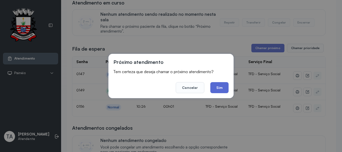
drag, startPoint x: 214, startPoint y: 96, endPoint x: 220, endPoint y: 89, distance: 9.1
click at [217, 94] on div "Próximo atendimento Tem certeza que deseja chamar o próximo atendimento? Cancel…" at bounding box center [170, 76] width 125 height 44
click at [220, 89] on button "Sim" at bounding box center [219, 87] width 18 height 11
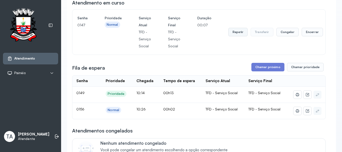
click at [237, 31] on button "Repetir" at bounding box center [237, 32] width 19 height 9
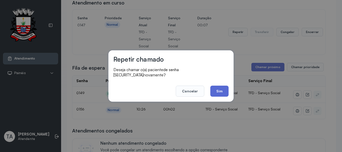
click at [221, 86] on button "Sim" at bounding box center [219, 91] width 18 height 11
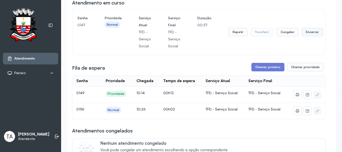
click at [304, 35] on button "Encerrar" at bounding box center [311, 32] width 21 height 9
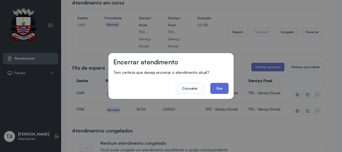
click at [224, 88] on button "Sim" at bounding box center [219, 88] width 18 height 11
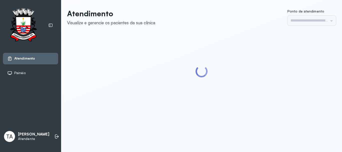
type input "******"
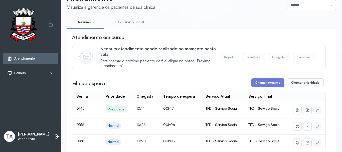
scroll to position [50, 0]
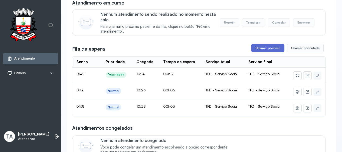
click at [259, 50] on button "Chamar próximo" at bounding box center [267, 48] width 33 height 9
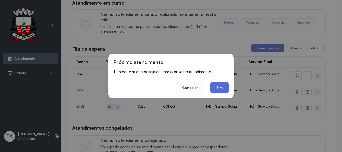
click at [218, 92] on button "Sim" at bounding box center [219, 87] width 18 height 11
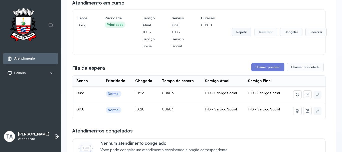
click at [240, 34] on button "Repetir" at bounding box center [241, 32] width 19 height 9
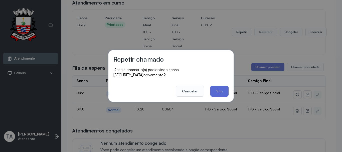
click at [210, 86] on button "Sim" at bounding box center [219, 91] width 18 height 11
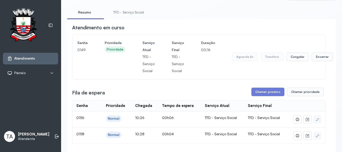
scroll to position [25, 0]
click at [317, 61] on button "Encerrar" at bounding box center [321, 57] width 21 height 9
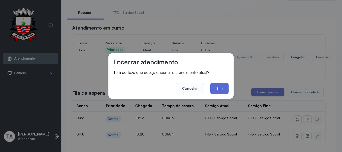
click at [222, 87] on button "Sim" at bounding box center [219, 88] width 18 height 11
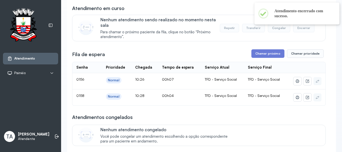
scroll to position [0, 0]
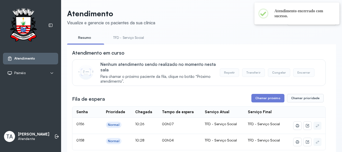
click at [124, 39] on link "TFD - Serviço Social" at bounding box center [128, 38] width 41 height 8
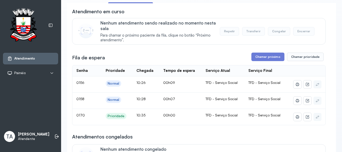
scroll to position [66, 0]
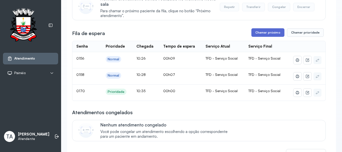
click at [274, 34] on button "Chamar próximo" at bounding box center [267, 32] width 33 height 9
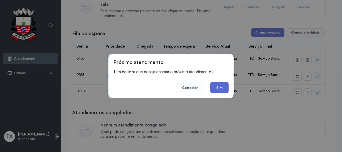
click at [220, 90] on button "Sim" at bounding box center [219, 87] width 18 height 11
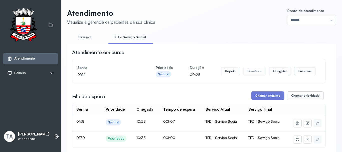
scroll to position [0, 0]
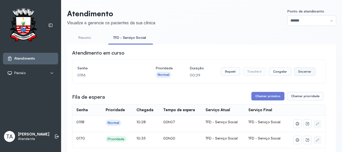
click at [303, 76] on button "Encerrar" at bounding box center [304, 71] width 21 height 9
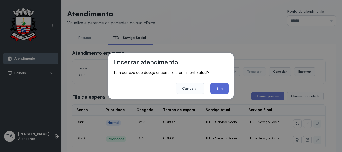
click at [217, 89] on button "Sim" at bounding box center [219, 88] width 18 height 11
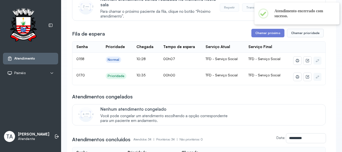
scroll to position [75, 0]
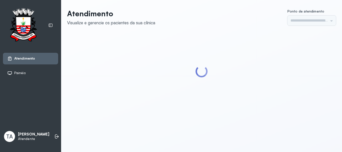
type input "******"
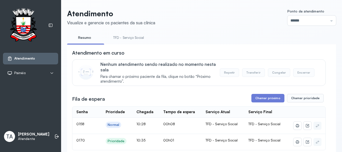
click at [116, 39] on link "TFD - Serviço Social" at bounding box center [128, 38] width 41 height 8
click at [88, 40] on link "Resumo" at bounding box center [84, 38] width 35 height 8
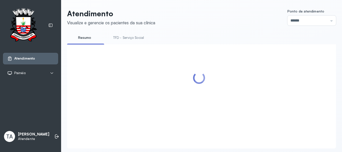
click at [136, 39] on link "TFD - Serviço Social" at bounding box center [128, 38] width 41 height 8
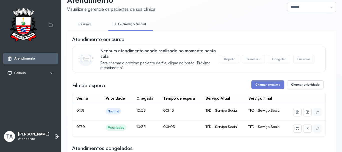
scroll to position [50, 0]
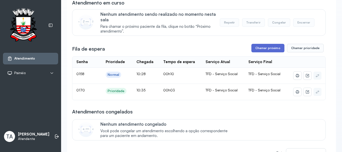
click at [259, 49] on button "Chamar próximo" at bounding box center [267, 48] width 33 height 9
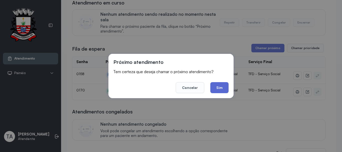
click at [222, 89] on button "Sim" at bounding box center [219, 87] width 18 height 11
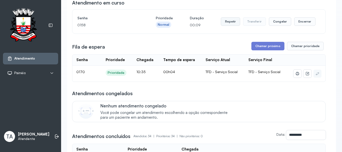
click at [229, 21] on button "Repetir" at bounding box center [230, 21] width 19 height 9
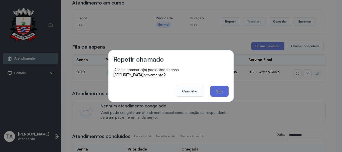
click at [228, 90] on button "Sim" at bounding box center [219, 91] width 18 height 11
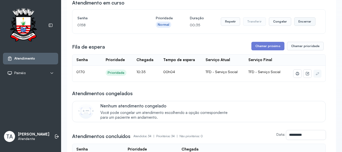
click at [300, 26] on button "Encerrar" at bounding box center [304, 21] width 21 height 9
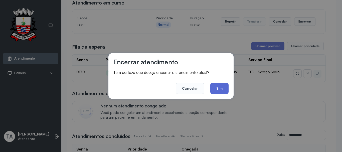
click at [213, 90] on button "Sim" at bounding box center [219, 88] width 18 height 11
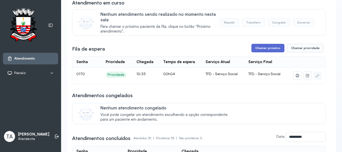
click at [254, 50] on button "Chamar próximo" at bounding box center [267, 48] width 33 height 9
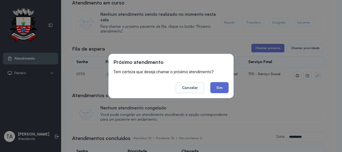
click at [213, 89] on button "Sim" at bounding box center [219, 87] width 18 height 11
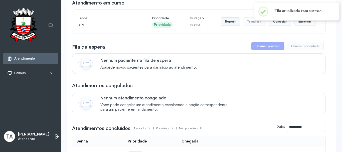
click at [231, 26] on button "Repetir" at bounding box center [230, 21] width 19 height 9
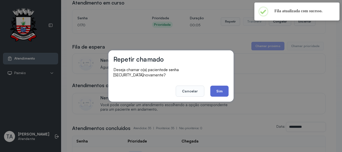
click at [219, 87] on button "Sim" at bounding box center [219, 91] width 18 height 11
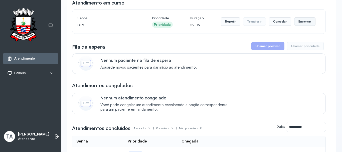
click at [297, 26] on button "Encerrar" at bounding box center [304, 21] width 21 height 9
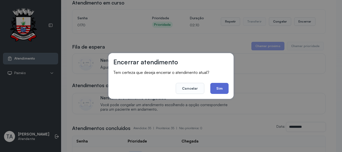
click at [218, 86] on button "Sim" at bounding box center [219, 88] width 18 height 11
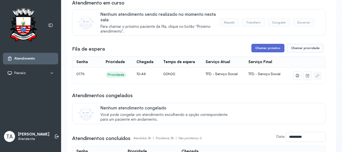
click at [267, 52] on button "Chamar próximo" at bounding box center [267, 48] width 33 height 9
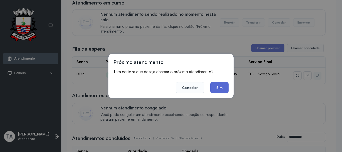
click at [212, 90] on button "Sim" at bounding box center [219, 87] width 18 height 11
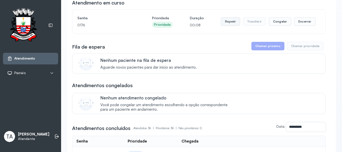
click at [224, 19] on button "Repetir" at bounding box center [230, 21] width 19 height 9
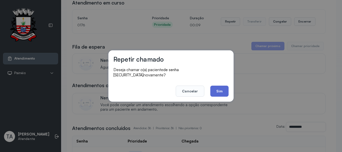
click at [218, 92] on button "Sim" at bounding box center [219, 91] width 18 height 11
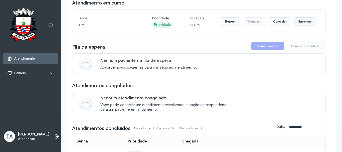
click at [306, 25] on button "Encerrar" at bounding box center [304, 21] width 21 height 9
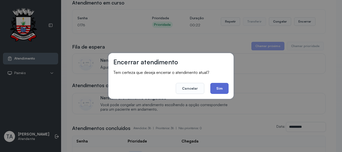
click at [216, 88] on button "Sim" at bounding box center [219, 88] width 18 height 11
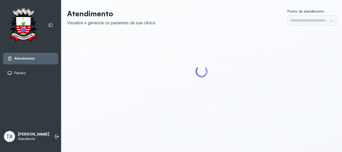
type input "******"
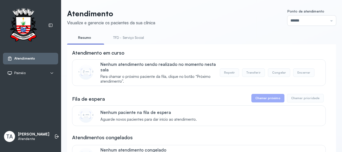
click at [127, 40] on link "TFD - Serviço Social" at bounding box center [128, 38] width 41 height 8
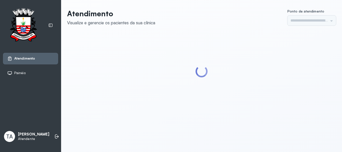
type input "******"
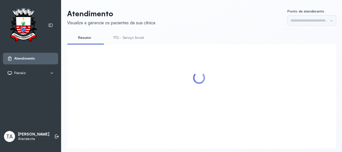
type input "******"
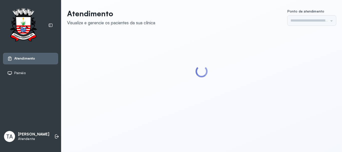
type input "******"
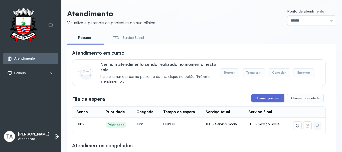
click at [267, 98] on button "Chamar próximo" at bounding box center [267, 98] width 33 height 9
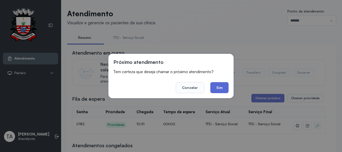
click at [223, 87] on button "Sim" at bounding box center [219, 87] width 18 height 11
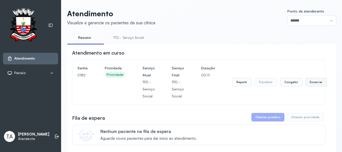
click at [312, 86] on button "Encerrar" at bounding box center [315, 82] width 21 height 9
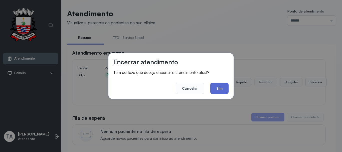
click at [222, 89] on button "Sim" at bounding box center [219, 88] width 18 height 11
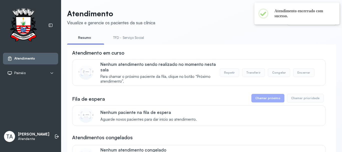
click at [128, 42] on li "TFD - Serviço Social" at bounding box center [129, 39] width 43 height 11
click at [128, 42] on link "TFD - Serviço Social" at bounding box center [128, 38] width 41 height 8
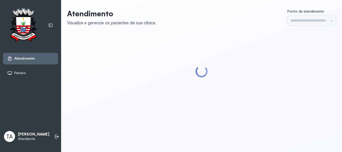
type input "******"
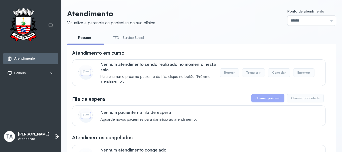
click at [131, 42] on li "TFD - Serviço Social" at bounding box center [129, 39] width 43 height 11
click at [129, 37] on link "TFD - Serviço Social" at bounding box center [128, 38] width 41 height 8
click at [92, 38] on link "Resumo" at bounding box center [84, 38] width 35 height 8
click at [133, 41] on link "TFD - Serviço Social" at bounding box center [128, 38] width 41 height 8
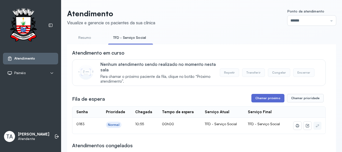
click at [273, 96] on button "Chamar próximo" at bounding box center [267, 98] width 33 height 9
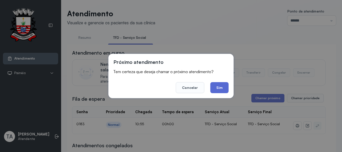
click at [218, 85] on button "Sim" at bounding box center [219, 87] width 18 height 11
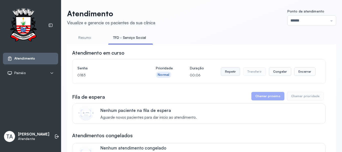
click at [228, 72] on button "Repetir" at bounding box center [230, 71] width 19 height 9
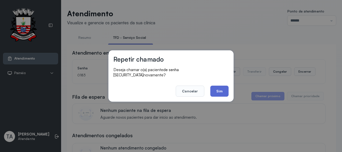
click at [222, 93] on button "Sim" at bounding box center [219, 91] width 18 height 11
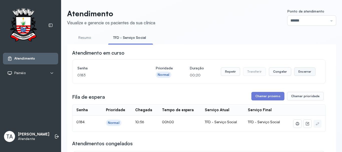
click at [295, 73] on button "Encerrar" at bounding box center [304, 71] width 21 height 9
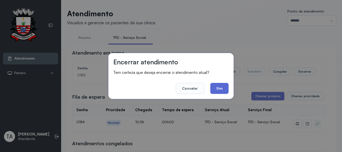
click at [217, 91] on button "Sim" at bounding box center [219, 88] width 18 height 11
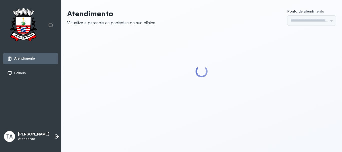
type input "******"
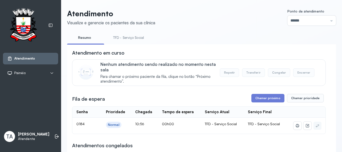
click at [132, 35] on link "TFD - Serviço Social" at bounding box center [128, 38] width 41 height 8
click at [80, 39] on link "Resumo" at bounding box center [84, 38] width 35 height 8
click at [129, 38] on link "TFD - Serviço Social" at bounding box center [128, 38] width 41 height 8
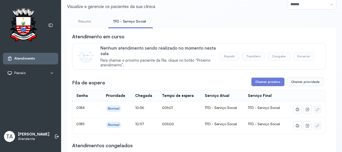
scroll to position [25, 0]
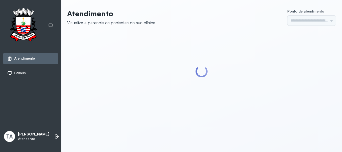
type input "******"
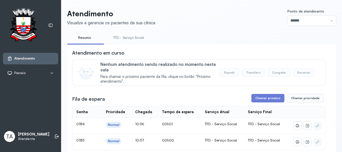
click at [116, 36] on link "TFD - Serviço Social" at bounding box center [128, 38] width 41 height 8
click at [77, 38] on link "Resumo" at bounding box center [84, 38] width 35 height 8
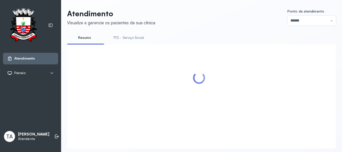
click at [126, 39] on link "TFD - Serviço Social" at bounding box center [128, 38] width 41 height 8
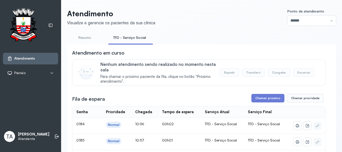
click at [84, 35] on link "Resumo" at bounding box center [84, 38] width 35 height 8
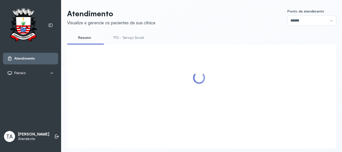
click at [132, 37] on link "TFD - Serviço Social" at bounding box center [128, 38] width 41 height 8
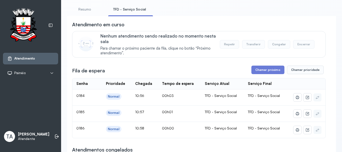
scroll to position [75, 0]
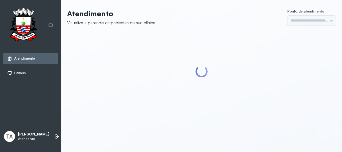
type input "******"
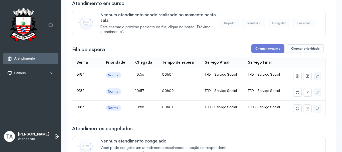
scroll to position [50, 0]
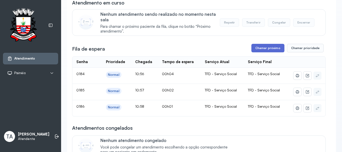
click at [260, 49] on button "Chamar próximo" at bounding box center [267, 48] width 33 height 9
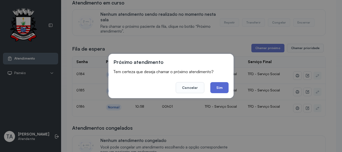
click at [221, 86] on button "Sim" at bounding box center [219, 87] width 18 height 11
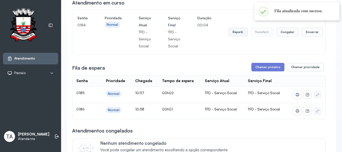
click at [230, 34] on button "Repetir" at bounding box center [237, 32] width 19 height 9
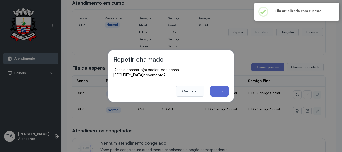
click at [225, 85] on footer "Cancelar Sim" at bounding box center [170, 88] width 115 height 18
click at [224, 89] on button "Sim" at bounding box center [219, 91] width 18 height 11
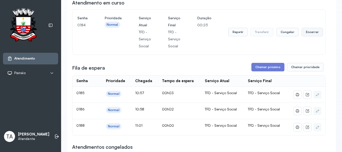
click at [311, 36] on button "Encerrar" at bounding box center [311, 32] width 21 height 9
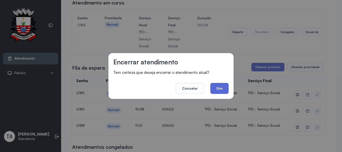
click at [222, 90] on button "Sim" at bounding box center [219, 88] width 18 height 11
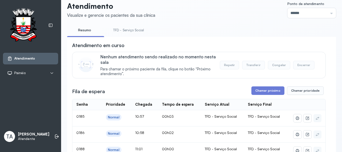
scroll to position [0, 0]
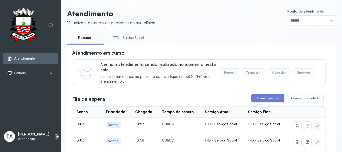
click at [132, 37] on link "TFD - Serviço Social" at bounding box center [128, 38] width 41 height 8
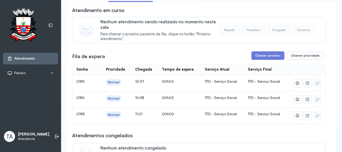
scroll to position [41, 0]
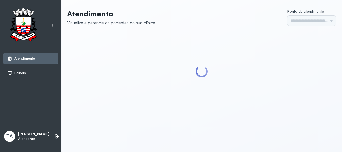
type input "******"
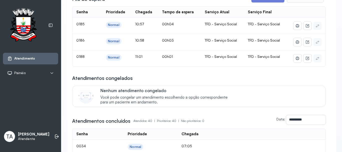
scroll to position [100, 0]
click at [232, 93] on p "Nenhum atendimento congelado" at bounding box center [166, 90] width 132 height 5
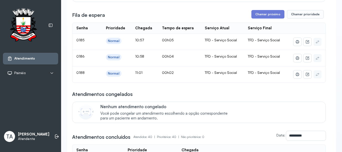
scroll to position [75, 0]
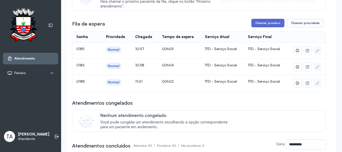
drag, startPoint x: 267, startPoint y: 32, endPoint x: 266, endPoint y: 27, distance: 5.1
click at [266, 26] on button "Chamar próximo" at bounding box center [267, 23] width 33 height 9
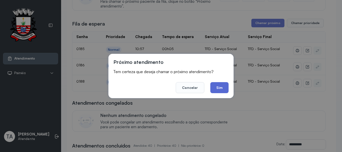
click at [226, 87] on button "Sim" at bounding box center [219, 87] width 18 height 11
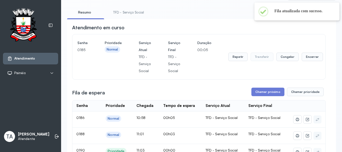
scroll to position [0, 0]
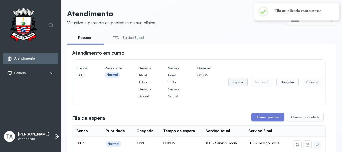
click at [233, 86] on button "Repetir" at bounding box center [237, 82] width 19 height 9
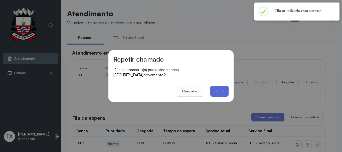
click at [225, 92] on button "Sim" at bounding box center [219, 91] width 18 height 11
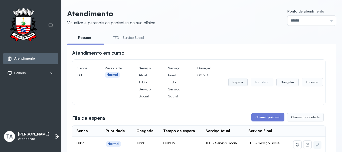
click at [235, 83] on button "Repetir" at bounding box center [237, 82] width 19 height 9
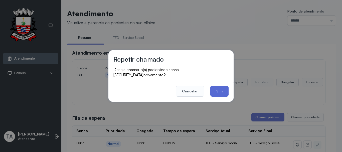
click at [221, 91] on button "Sim" at bounding box center [219, 91] width 18 height 11
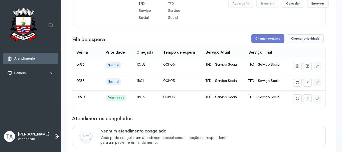
scroll to position [50, 0]
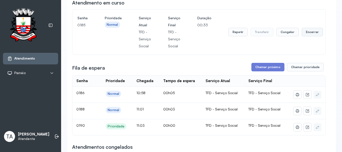
click at [311, 36] on button "Encerrar" at bounding box center [311, 32] width 21 height 9
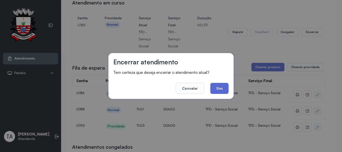
click at [224, 90] on button "Sim" at bounding box center [219, 88] width 18 height 11
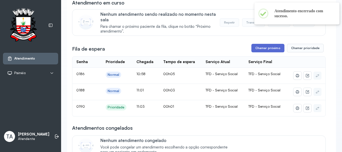
click at [257, 49] on button "Chamar próximo" at bounding box center [267, 48] width 33 height 9
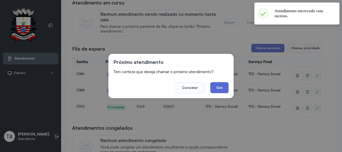
click at [222, 89] on button "Sim" at bounding box center [219, 87] width 18 height 11
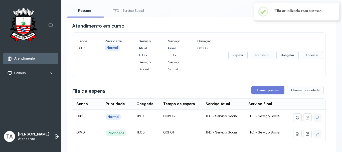
scroll to position [25, 0]
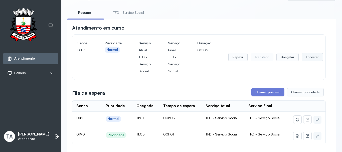
click at [309, 59] on button "Encerrar" at bounding box center [311, 57] width 21 height 9
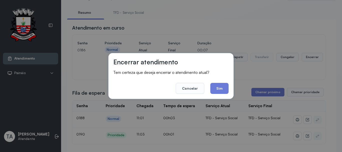
click at [215, 95] on div "Encerrar atendimento Tem certeza que deseja encerrar o atendimento atual? Cance…" at bounding box center [170, 76] width 125 height 46
click at [217, 90] on button "Sim" at bounding box center [219, 88] width 18 height 11
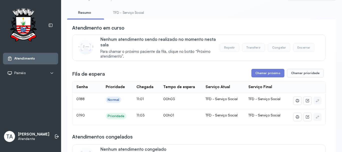
click at [140, 13] on link "TFD - Serviço Social" at bounding box center [128, 13] width 41 height 8
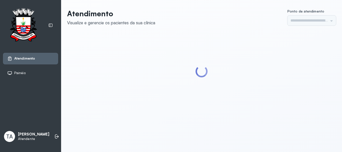
type input "******"
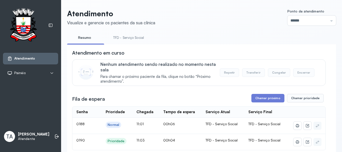
click at [131, 39] on link "TFD - Serviço Social" at bounding box center [128, 38] width 41 height 8
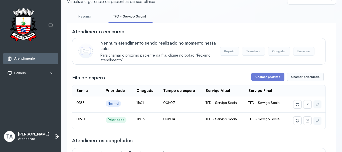
scroll to position [50, 0]
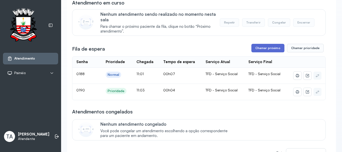
click at [263, 52] on button "Chamar próximo" at bounding box center [267, 48] width 33 height 9
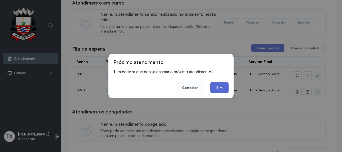
click at [212, 86] on button "Sim" at bounding box center [219, 87] width 18 height 11
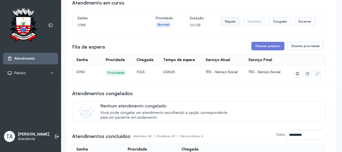
click at [237, 24] on button "Repetir" at bounding box center [230, 21] width 19 height 9
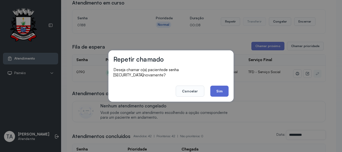
click at [215, 86] on button "Sim" at bounding box center [219, 91] width 18 height 11
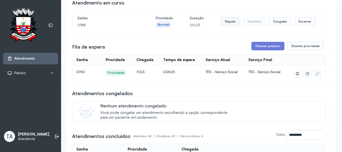
click at [224, 20] on button "Repetir" at bounding box center [230, 21] width 19 height 9
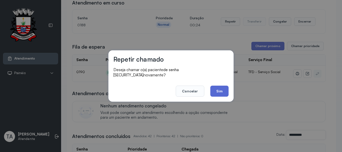
click at [215, 90] on button "Sim" at bounding box center [219, 91] width 18 height 11
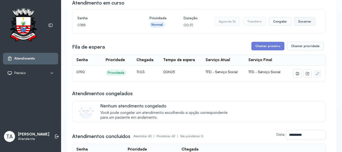
click at [305, 24] on button "Encerrar" at bounding box center [304, 21] width 21 height 9
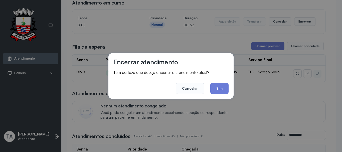
click at [208, 89] on footer "Cancelar Sim" at bounding box center [170, 85] width 115 height 18
click at [218, 90] on button "Sim" at bounding box center [219, 88] width 18 height 11
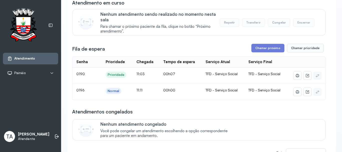
drag, startPoint x: 250, startPoint y: 132, endPoint x: 243, endPoint y: 135, distance: 8.2
click at [250, 132] on div "Nenhum atendimento congelado Você pode congelar um atendimento escolhendo a opç…" at bounding box center [209, 129] width 219 height 17
click at [268, 50] on button "Chamar próximo" at bounding box center [267, 48] width 33 height 9
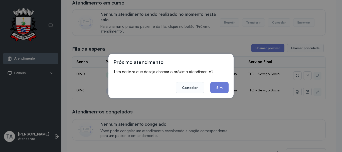
click at [220, 89] on button "Sim" at bounding box center [219, 87] width 18 height 11
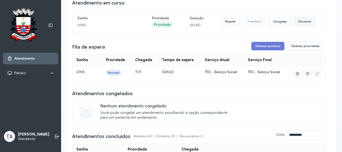
click at [307, 22] on button "Encerrar" at bounding box center [304, 21] width 21 height 9
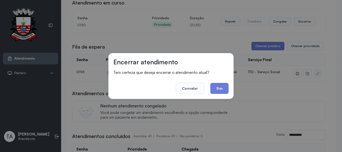
click at [229, 87] on div "Encerrar atendimento Tem certeza que deseja encerrar o atendimento atual? Cance…" at bounding box center [170, 76] width 125 height 46
click at [216, 93] on button "Sim" at bounding box center [219, 88] width 18 height 11
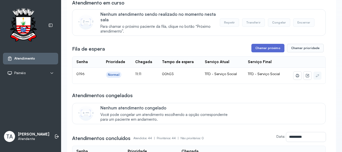
drag, startPoint x: 253, startPoint y: 44, endPoint x: 255, endPoint y: 48, distance: 4.4
click at [255, 48] on button "Chamar próximo" at bounding box center [267, 48] width 33 height 9
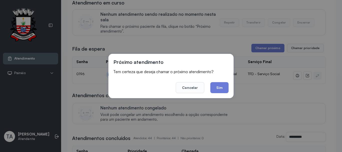
click at [218, 80] on footer "Cancelar Sim" at bounding box center [170, 84] width 115 height 18
click at [218, 87] on button "Sim" at bounding box center [219, 87] width 18 height 11
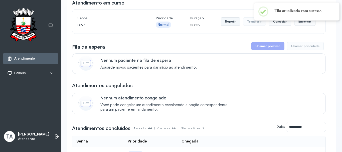
click at [232, 23] on button "Repetir" at bounding box center [230, 21] width 19 height 9
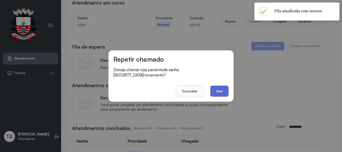
click at [218, 89] on button "Sim" at bounding box center [219, 91] width 18 height 11
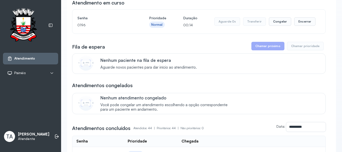
click at [230, 21] on button "Repetir" at bounding box center [230, 21] width 19 height 9
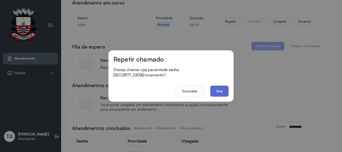
click at [218, 87] on button "Sim" at bounding box center [219, 91] width 18 height 11
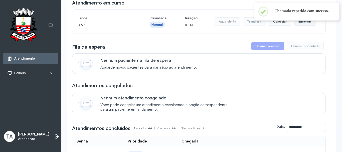
click at [305, 26] on button "Encerrar" at bounding box center [304, 21] width 21 height 9
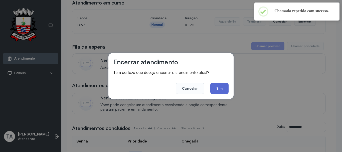
click at [217, 92] on button "Sim" at bounding box center [219, 88] width 18 height 11
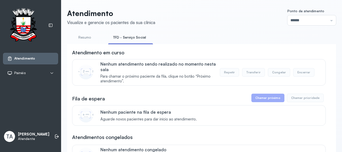
scroll to position [0, 0]
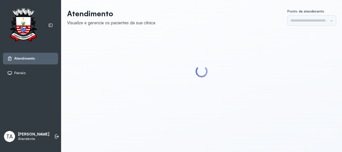
type input "******"
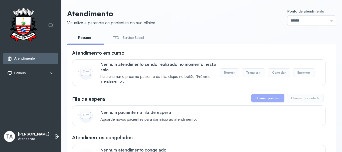
click at [139, 38] on link "TFD - Serviço Social" at bounding box center [128, 38] width 41 height 8
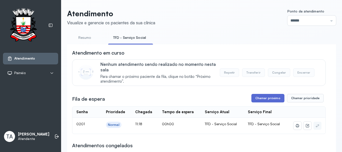
click at [258, 98] on button "Chamar próximo" at bounding box center [267, 98] width 33 height 9
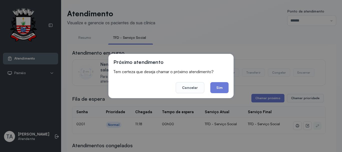
click at [217, 90] on button "Sim" at bounding box center [219, 87] width 18 height 11
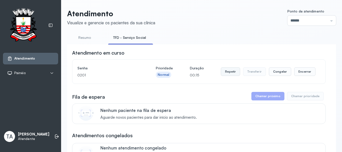
click at [232, 72] on button "Repetir" at bounding box center [230, 71] width 19 height 9
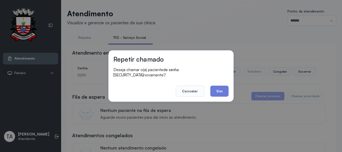
click at [225, 86] on button "Sim" at bounding box center [219, 91] width 18 height 11
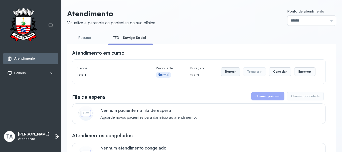
click at [230, 75] on button "Repetir" at bounding box center [230, 71] width 19 height 9
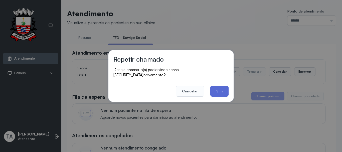
click at [227, 90] on button "Sim" at bounding box center [219, 91] width 18 height 11
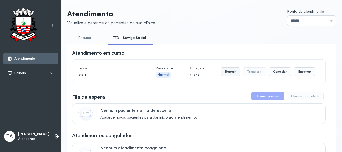
click at [228, 72] on button "Repetir" at bounding box center [230, 71] width 19 height 9
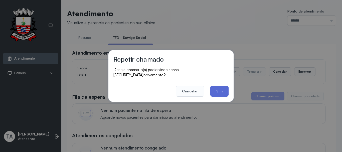
click at [223, 90] on button "Sim" at bounding box center [219, 91] width 18 height 11
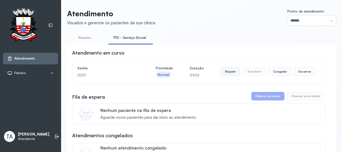
click at [225, 73] on button "Repetir" at bounding box center [230, 71] width 19 height 9
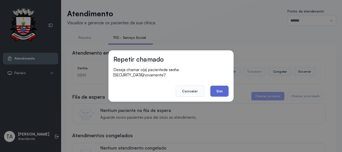
click at [227, 92] on button "Sim" at bounding box center [219, 91] width 18 height 11
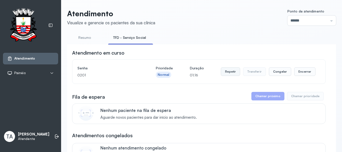
click at [225, 75] on button "Repetir" at bounding box center [230, 71] width 19 height 9
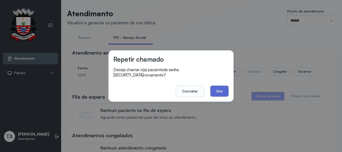
click at [222, 86] on button "Sim" at bounding box center [219, 91] width 18 height 11
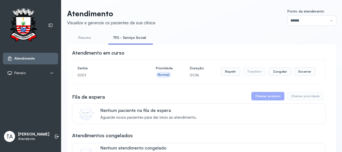
click at [225, 77] on div "Repetir Transferir Congelar Encerrar" at bounding box center [268, 72] width 95 height 14
click at [225, 76] on div "Repetir Transferir Congelar Encerrar" at bounding box center [268, 72] width 95 height 14
click at [225, 75] on button "Repetir" at bounding box center [230, 71] width 19 height 9
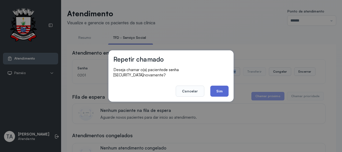
drag, startPoint x: 223, startPoint y: 83, endPoint x: 222, endPoint y: 87, distance: 4.4
click at [223, 86] on button "Sim" at bounding box center [219, 91] width 18 height 11
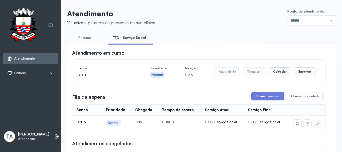
click at [313, 74] on div "Senha 0201 Prioridade Normal Duração 01:46 Aguarde 8s Transferir Congelar Encer…" at bounding box center [198, 72] width 243 height 14
click at [307, 74] on button "Encerrar" at bounding box center [304, 71] width 21 height 9
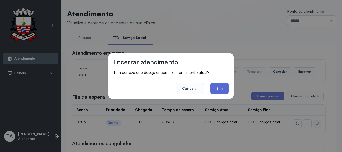
click at [224, 89] on button "Sim" at bounding box center [219, 88] width 18 height 11
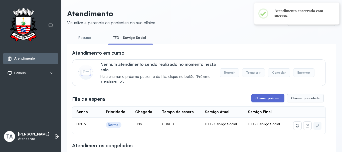
drag, startPoint x: 251, startPoint y: 94, endPoint x: 259, endPoint y: 102, distance: 11.1
click at [259, 102] on button "Chamar próximo" at bounding box center [267, 98] width 33 height 9
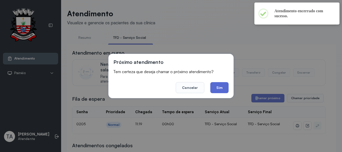
click at [224, 86] on button "Sim" at bounding box center [219, 87] width 18 height 11
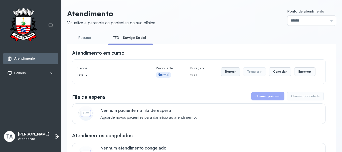
click at [224, 73] on button "Repetir" at bounding box center [230, 71] width 19 height 9
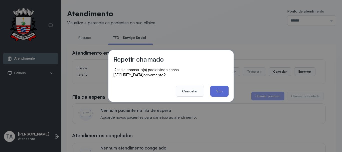
click at [221, 88] on button "Sim" at bounding box center [219, 91] width 18 height 11
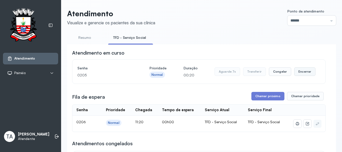
click at [300, 76] on button "Encerrar" at bounding box center [304, 71] width 21 height 9
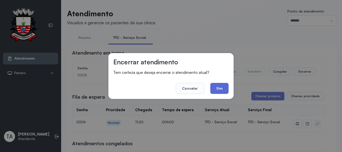
click at [223, 93] on button "Sim" at bounding box center [219, 88] width 18 height 11
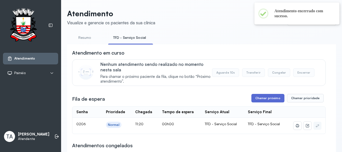
click at [257, 98] on button "Chamar próximo" at bounding box center [267, 98] width 33 height 9
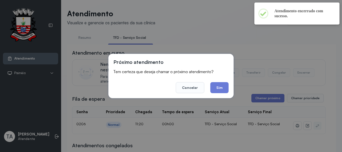
click at [245, 106] on div "Próximo atendimento Tem certeza que deseja chamar o próximo atendimento? Cancel…" at bounding box center [171, 76] width 342 height 152
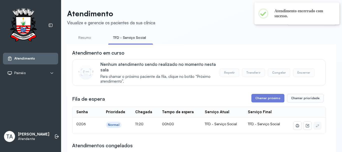
click at [246, 100] on div "Fila de espera Chamar próximo Chamar prioridade" at bounding box center [198, 98] width 253 height 9
click at [254, 99] on button "Chamar próximo" at bounding box center [267, 98] width 33 height 9
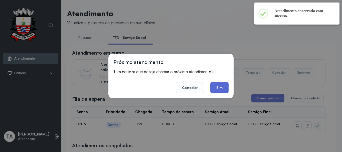
drag, startPoint x: 221, startPoint y: 94, endPoint x: 221, endPoint y: 90, distance: 4.0
click at [221, 93] on div "Próximo atendimento Tem certeza que deseja chamar o próximo atendimento? Cancel…" at bounding box center [170, 76] width 125 height 44
click at [221, 87] on button "Sim" at bounding box center [219, 87] width 18 height 11
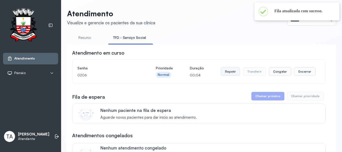
click at [230, 73] on button "Repetir" at bounding box center [230, 71] width 19 height 9
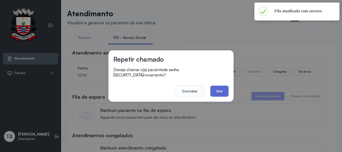
click at [223, 90] on button "Sim" at bounding box center [219, 91] width 18 height 11
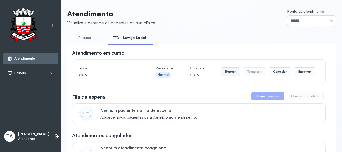
click at [227, 72] on button "Repetir" at bounding box center [230, 71] width 19 height 9
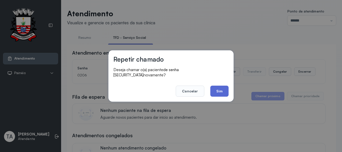
click at [214, 86] on button "Sim" at bounding box center [219, 91] width 18 height 11
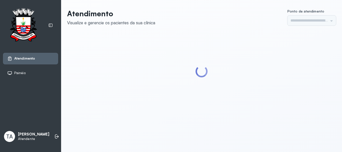
type input "******"
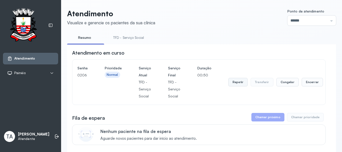
click at [234, 85] on button "Repetir" at bounding box center [237, 82] width 19 height 9
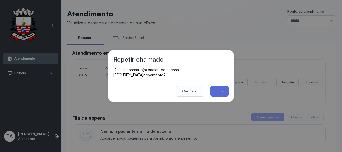
click at [221, 92] on button "Sim" at bounding box center [219, 91] width 18 height 11
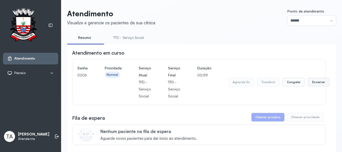
click at [313, 86] on button "Encerrar" at bounding box center [318, 82] width 21 height 9
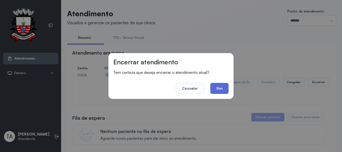
click at [226, 88] on button "Sim" at bounding box center [219, 88] width 18 height 11
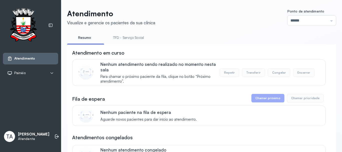
click at [113, 37] on link "TFD - Serviço Social" at bounding box center [128, 38] width 41 height 8
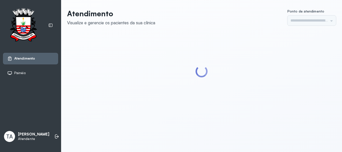
type input "******"
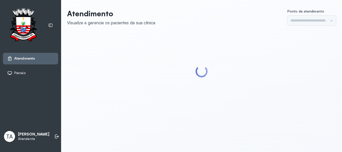
type input "******"
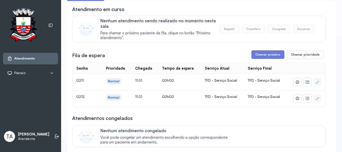
scroll to position [50, 0]
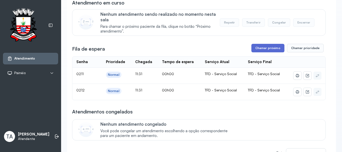
click at [270, 47] on button "Chamar próximo" at bounding box center [267, 48] width 33 height 9
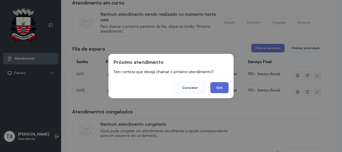
click at [224, 88] on button "Sim" at bounding box center [219, 87] width 18 height 11
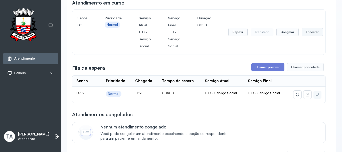
click at [311, 32] on button "Encerrar" at bounding box center [311, 32] width 21 height 9
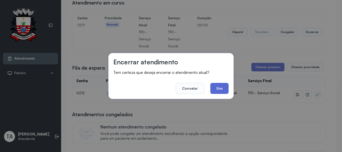
click at [215, 91] on button "Sim" at bounding box center [219, 88] width 18 height 11
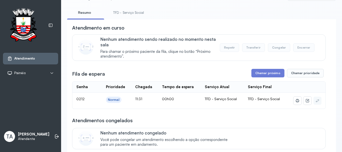
click at [127, 14] on link "TFD - Serviço Social" at bounding box center [128, 13] width 41 height 8
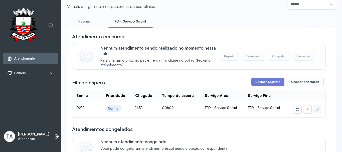
scroll to position [25, 0]
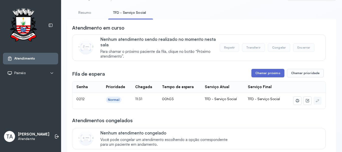
click at [270, 72] on button "Chamar próximo" at bounding box center [267, 73] width 33 height 9
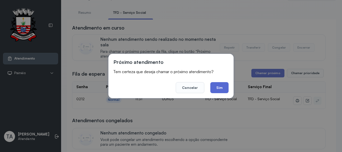
click at [215, 89] on button "Sim" at bounding box center [219, 87] width 18 height 11
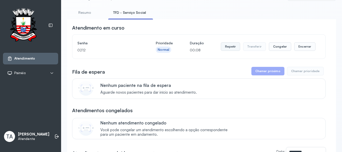
click at [227, 49] on button "Repetir" at bounding box center [230, 46] width 19 height 9
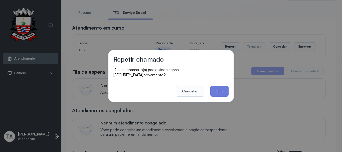
click at [214, 86] on button "Sim" at bounding box center [219, 91] width 18 height 11
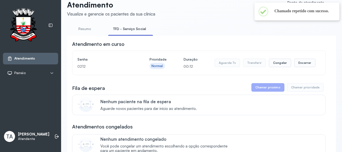
scroll to position [0, 0]
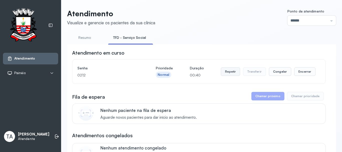
click at [225, 75] on button "Repetir" at bounding box center [230, 71] width 19 height 9
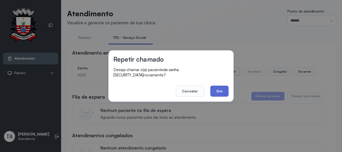
click at [222, 93] on button "Sim" at bounding box center [219, 91] width 18 height 11
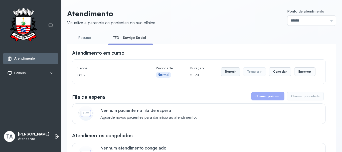
click at [221, 71] on button "Repetir" at bounding box center [230, 71] width 19 height 9
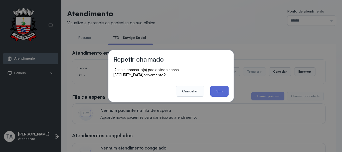
click at [219, 86] on button "Sim" at bounding box center [219, 91] width 18 height 11
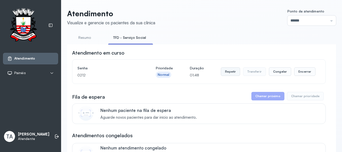
click at [222, 74] on button "Repetir" at bounding box center [230, 71] width 19 height 9
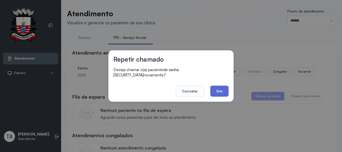
click at [221, 90] on button "Sim" at bounding box center [219, 91] width 18 height 11
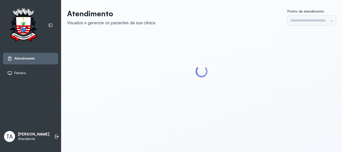
type input "******"
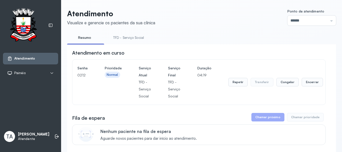
click at [133, 39] on link "TFD - Serviço Social" at bounding box center [128, 38] width 41 height 8
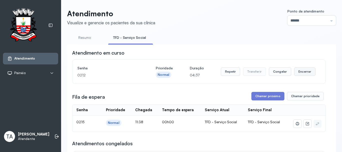
click at [299, 72] on button "Encerrar" at bounding box center [304, 71] width 21 height 9
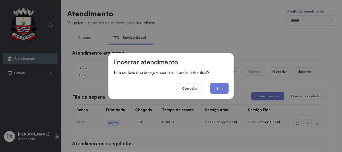
drag, startPoint x: 206, startPoint y: 77, endPoint x: 208, endPoint y: 83, distance: 6.2
click at [207, 82] on footer "Cancelar Sim" at bounding box center [170, 85] width 115 height 18
click at [217, 86] on button "Sim" at bounding box center [219, 88] width 18 height 11
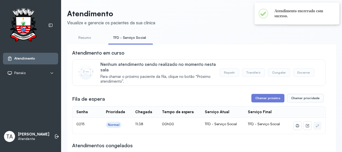
click at [255, 100] on button "Chamar próximo" at bounding box center [267, 98] width 33 height 9
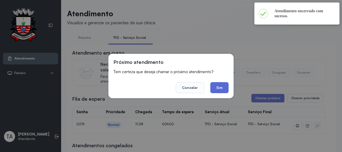
click at [216, 88] on button "Sim" at bounding box center [219, 87] width 18 height 11
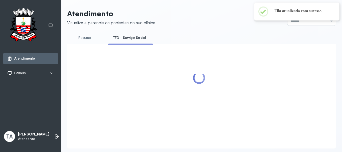
scroll to position [16, 0]
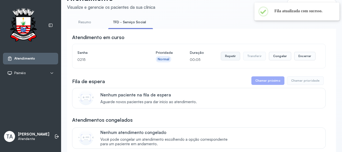
click at [235, 58] on button "Repetir" at bounding box center [230, 56] width 19 height 9
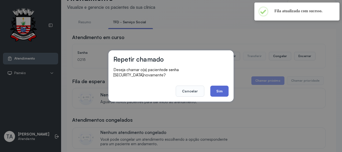
click at [215, 86] on button "Sim" at bounding box center [219, 91] width 18 height 11
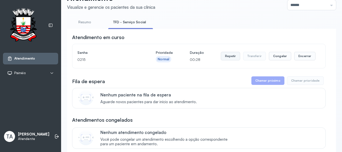
click at [226, 58] on button "Repetir" at bounding box center [230, 56] width 19 height 9
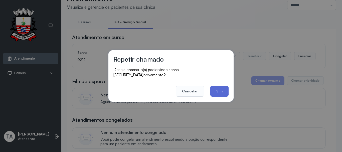
click at [222, 91] on button "Sim" at bounding box center [219, 91] width 18 height 11
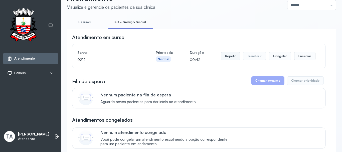
click at [226, 56] on button "Repetir" at bounding box center [230, 56] width 19 height 9
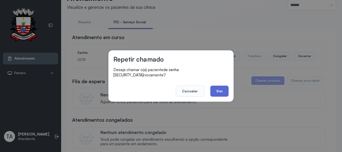
click at [220, 86] on button "Sim" at bounding box center [219, 91] width 18 height 11
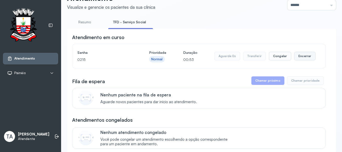
click at [295, 57] on button "Encerrar" at bounding box center [304, 56] width 21 height 9
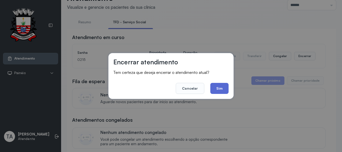
click at [225, 90] on button "Sim" at bounding box center [219, 88] width 18 height 11
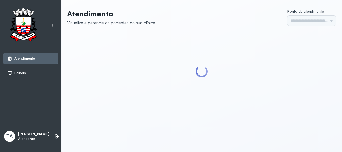
type input "******"
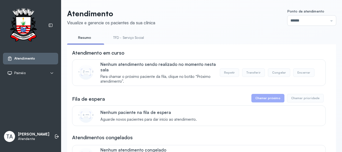
click at [127, 36] on link "TFD - Serviço Social" at bounding box center [128, 38] width 41 height 8
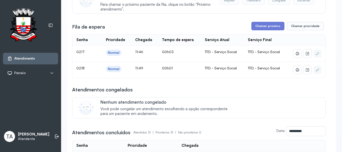
scroll to position [75, 0]
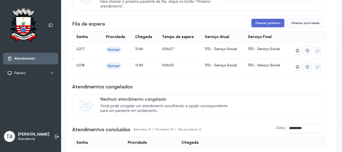
click at [263, 25] on button "Chamar próximo" at bounding box center [267, 23] width 33 height 9
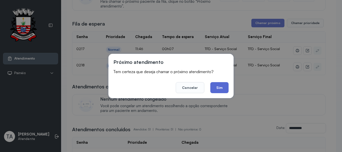
click at [213, 90] on button "Sim" at bounding box center [219, 87] width 18 height 11
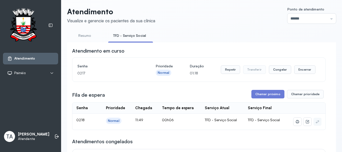
scroll to position [0, 0]
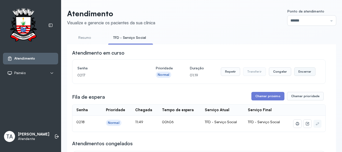
click at [303, 73] on button "Encerrar" at bounding box center [304, 71] width 21 height 9
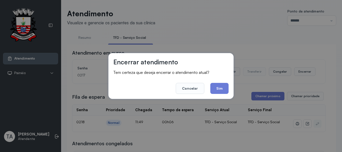
click at [208, 88] on footer "Cancelar Sim" at bounding box center [170, 85] width 115 height 18
click at [216, 87] on button "Sim" at bounding box center [219, 88] width 18 height 11
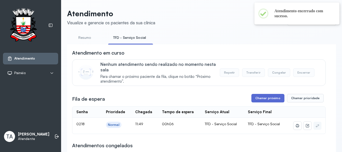
click at [257, 98] on button "Chamar próximo" at bounding box center [267, 98] width 33 height 9
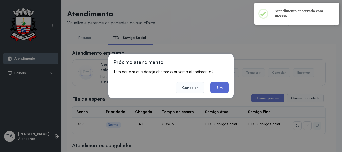
click at [219, 85] on button "Sim" at bounding box center [219, 87] width 18 height 11
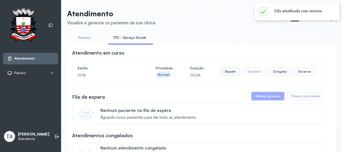
click at [221, 73] on button "Repetir" at bounding box center [230, 71] width 19 height 9
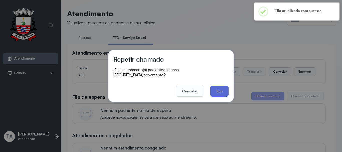
click at [213, 89] on button "Sim" at bounding box center [219, 91] width 18 height 11
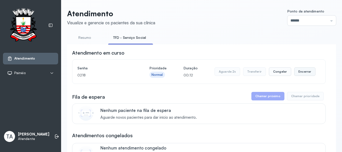
click at [301, 76] on button "Encerrar" at bounding box center [304, 71] width 21 height 9
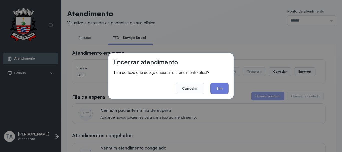
click at [228, 89] on div "Encerrar atendimento Tem certeza que deseja encerrar o atendimento atual? Cance…" at bounding box center [170, 76] width 125 height 46
click at [223, 88] on button "Sim" at bounding box center [219, 88] width 18 height 11
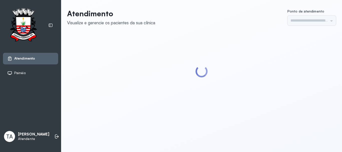
type input "******"
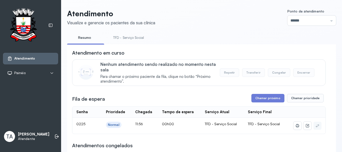
click at [81, 85] on div "Nenhum atendimento sendo realizado no momento nesta sala Para chamar o próximo …" at bounding box center [198, 72] width 253 height 27
click at [119, 36] on link "TFD - Serviço Social" at bounding box center [128, 38] width 41 height 8
click at [155, 96] on div "Fila de espera Chamar próximo Chamar prioridade" at bounding box center [198, 98] width 253 height 9
click at [81, 37] on link "Resumo" at bounding box center [84, 38] width 35 height 8
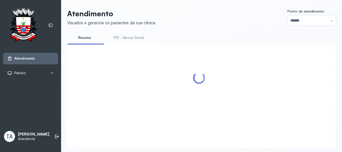
click at [122, 37] on link "TFD - Serviço Social" at bounding box center [128, 38] width 41 height 8
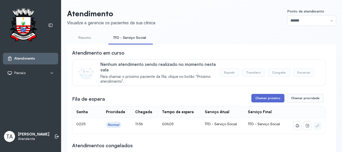
click at [256, 96] on button "Chamar próximo" at bounding box center [267, 98] width 33 height 9
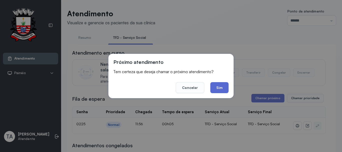
click at [223, 85] on button "Sim" at bounding box center [219, 87] width 18 height 11
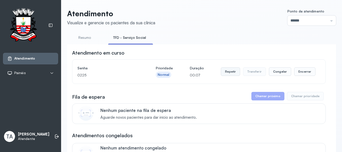
click at [226, 76] on button "Repetir" at bounding box center [230, 71] width 19 height 9
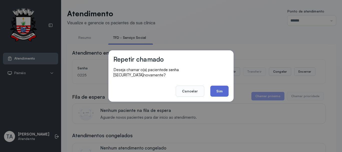
click at [217, 89] on button "Sim" at bounding box center [219, 91] width 18 height 11
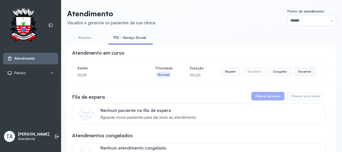
click at [299, 73] on button "Encerrar" at bounding box center [304, 71] width 21 height 9
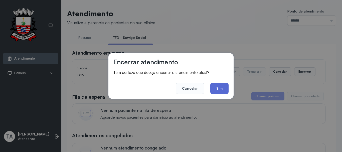
click at [224, 90] on button "Sim" at bounding box center [219, 88] width 18 height 11
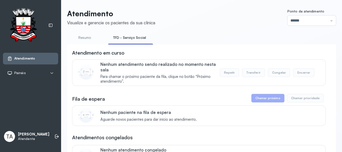
click at [169, 84] on span "Para chamar o próximo paciente da fila, clique no botão “Próximo atendimento”." at bounding box center [159, 79] width 119 height 10
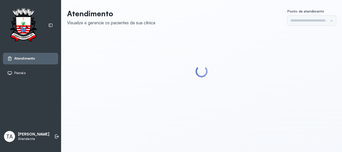
type input "******"
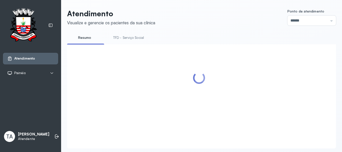
click at [122, 44] on li "TFD - Serviço Social" at bounding box center [129, 39] width 43 height 11
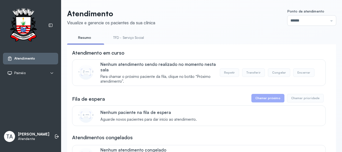
click at [124, 39] on link "TFD - Serviço Social" at bounding box center [128, 38] width 41 height 8
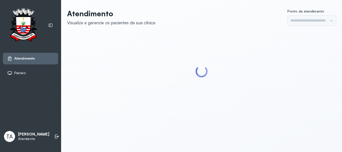
type input "******"
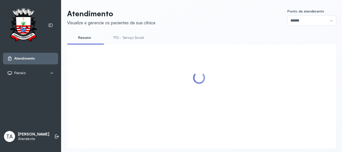
click at [139, 34] on link "TFD - Serviço Social" at bounding box center [128, 38] width 41 height 8
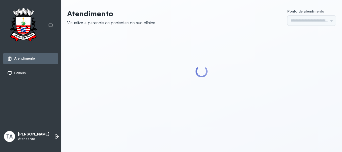
type input "******"
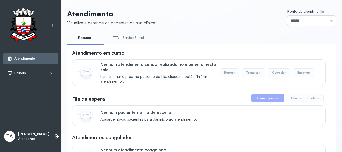
click at [143, 37] on link "TFD - Serviço Social" at bounding box center [128, 38] width 41 height 8
click at [90, 36] on link "Resumo" at bounding box center [84, 38] width 35 height 8
click at [129, 39] on link "TFD - Serviço Social" at bounding box center [128, 38] width 41 height 8
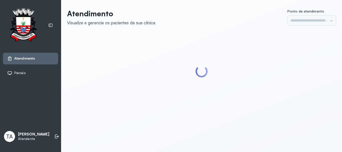
type input "******"
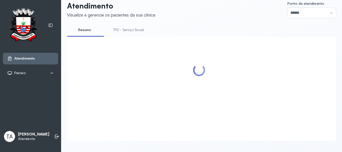
scroll to position [16, 0]
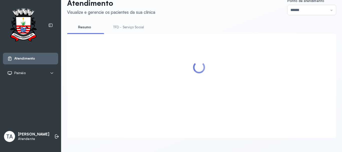
click at [131, 24] on link "TFD - Serviço Social" at bounding box center [128, 27] width 41 height 8
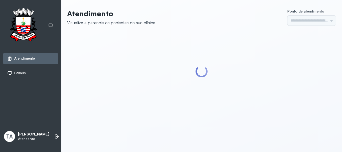
type input "******"
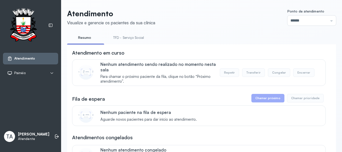
click at [119, 38] on link "TFD - Serviço Social" at bounding box center [128, 38] width 41 height 8
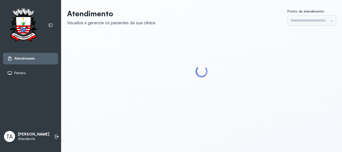
type input "******"
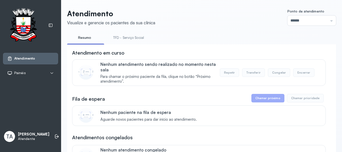
click at [128, 36] on link "TFD - Serviço Social" at bounding box center [128, 38] width 41 height 8
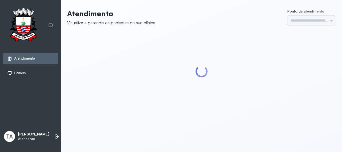
type input "******"
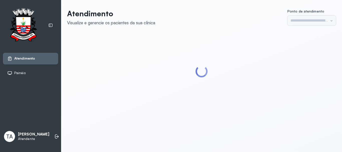
type input "******"
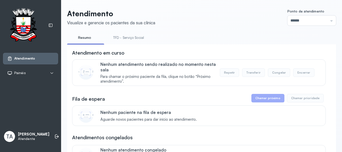
click at [128, 36] on link "TFD - Serviço Social" at bounding box center [128, 38] width 41 height 8
click at [84, 37] on link "Resumo" at bounding box center [84, 38] width 35 height 8
click at [119, 39] on link "TFD - Serviço Social" at bounding box center [128, 38] width 41 height 8
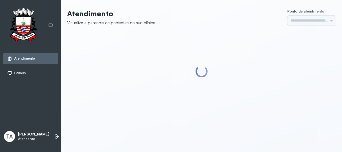
type input "******"
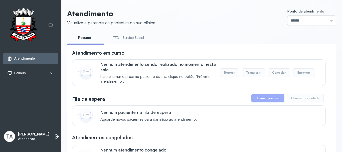
click at [128, 37] on link "TFD - Serviço Social" at bounding box center [128, 38] width 41 height 8
click at [88, 38] on link "Resumo" at bounding box center [84, 38] width 35 height 8
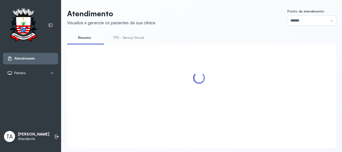
click at [116, 41] on link "TFD - Serviço Social" at bounding box center [128, 38] width 41 height 8
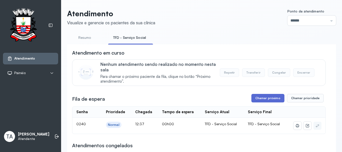
click at [269, 102] on button "Chamar próximo" at bounding box center [267, 98] width 33 height 9
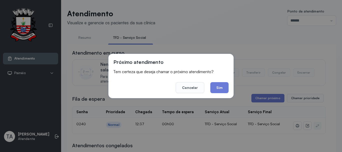
click at [230, 89] on div "Próximo atendimento Tem certeza que deseja chamar o próximo atendimento? Cancel…" at bounding box center [170, 76] width 125 height 44
drag, startPoint x: 225, startPoint y: 89, endPoint x: 209, endPoint y: 87, distance: 15.6
click at [213, 87] on button "Sim" at bounding box center [219, 87] width 18 height 11
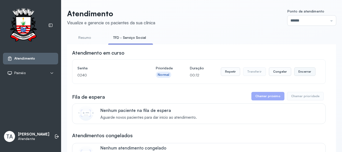
click at [302, 73] on button "Encerrar" at bounding box center [304, 71] width 21 height 9
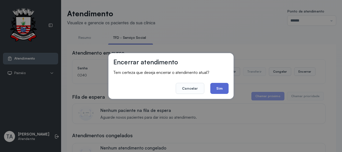
click at [227, 91] on button "Sim" at bounding box center [219, 88] width 18 height 11
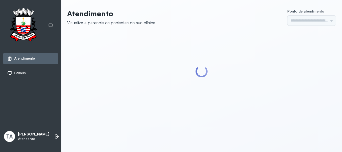
type input "******"
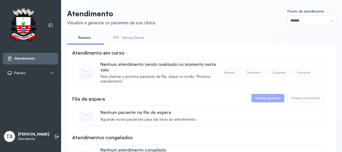
click at [132, 37] on link "TFD - Serviço Social" at bounding box center [128, 38] width 41 height 8
